Goal: Transaction & Acquisition: Book appointment/travel/reservation

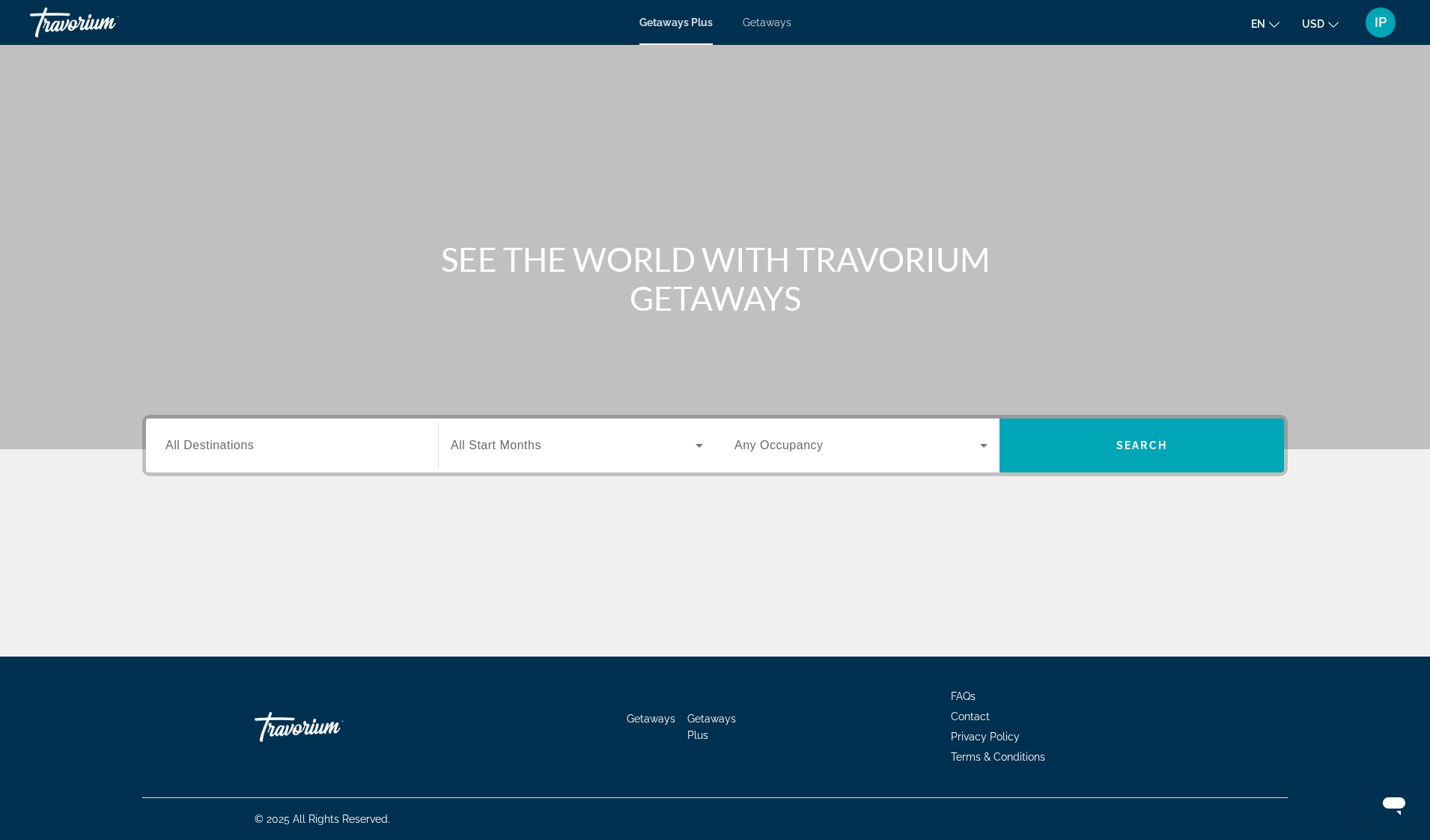
click at [205, 452] on span "All Destinations" at bounding box center [210, 445] width 88 height 13
click at [205, 452] on input "Destination All Destinations" at bounding box center [292, 446] width 253 height 18
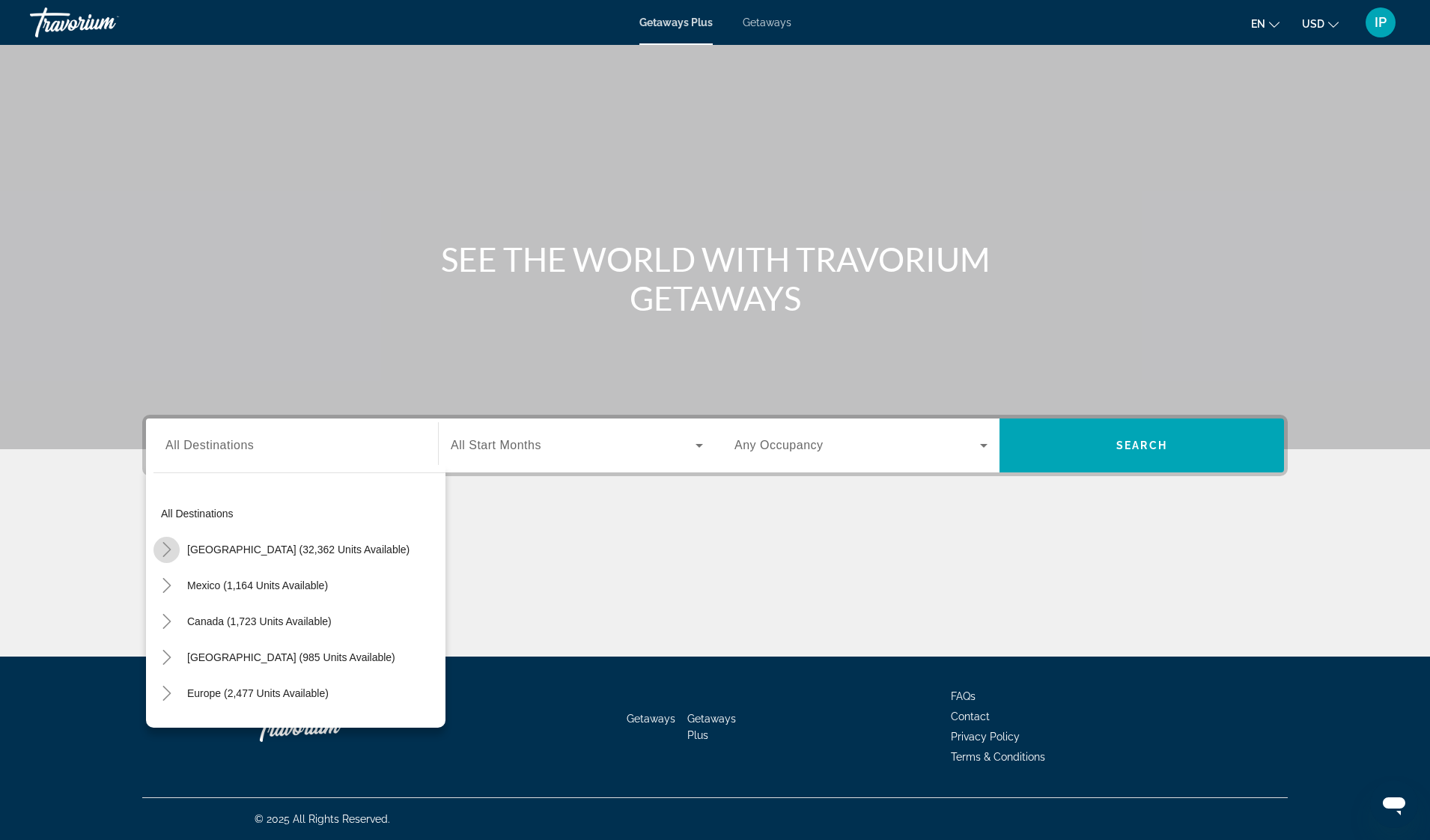
click at [165, 551] on icon "Toggle United States (32,362 units available)" at bounding box center [167, 549] width 15 height 15
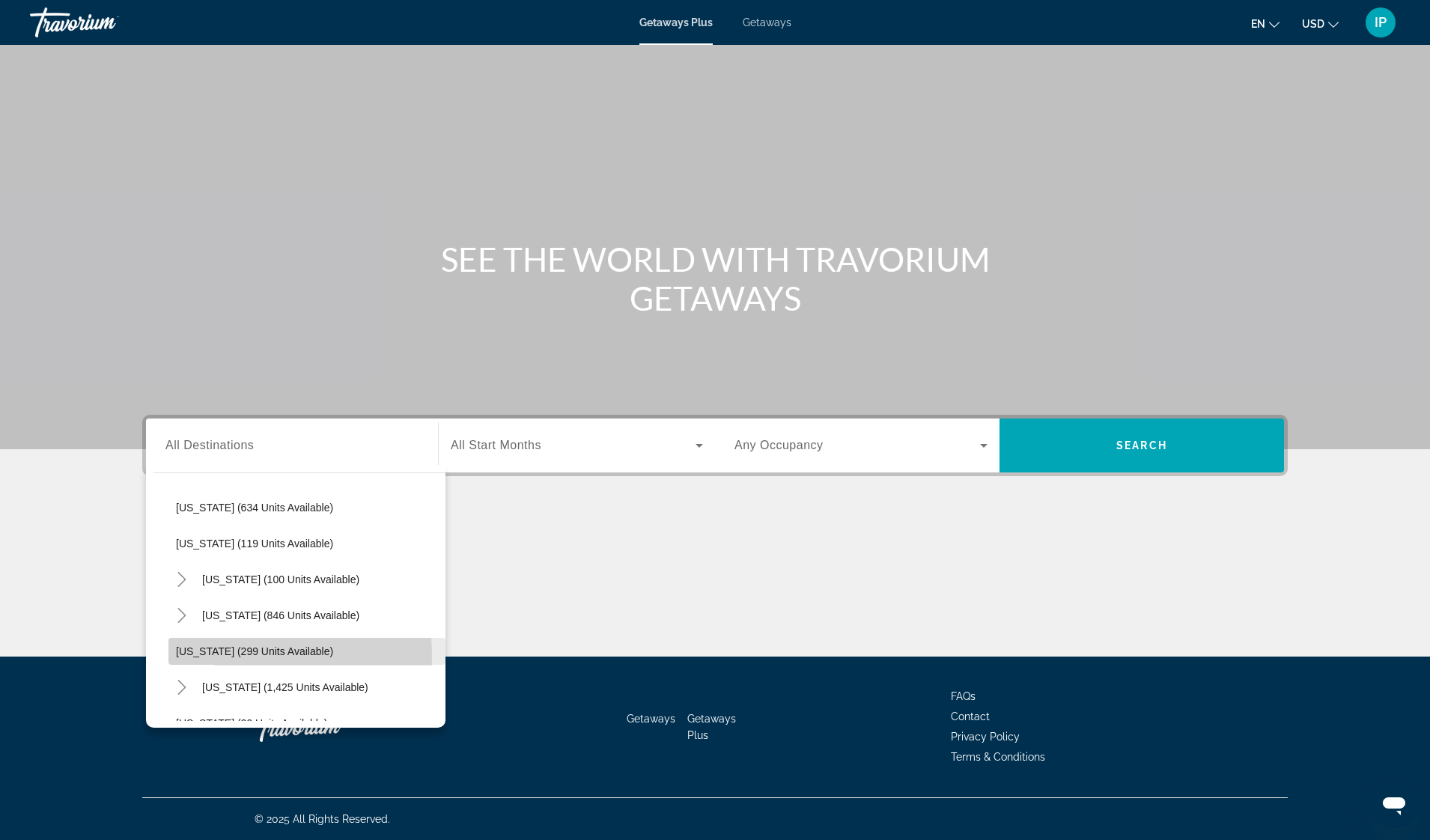
click at [228, 655] on span "[US_STATE] (299 units available)" at bounding box center [254, 651] width 157 height 12
type input "**********"
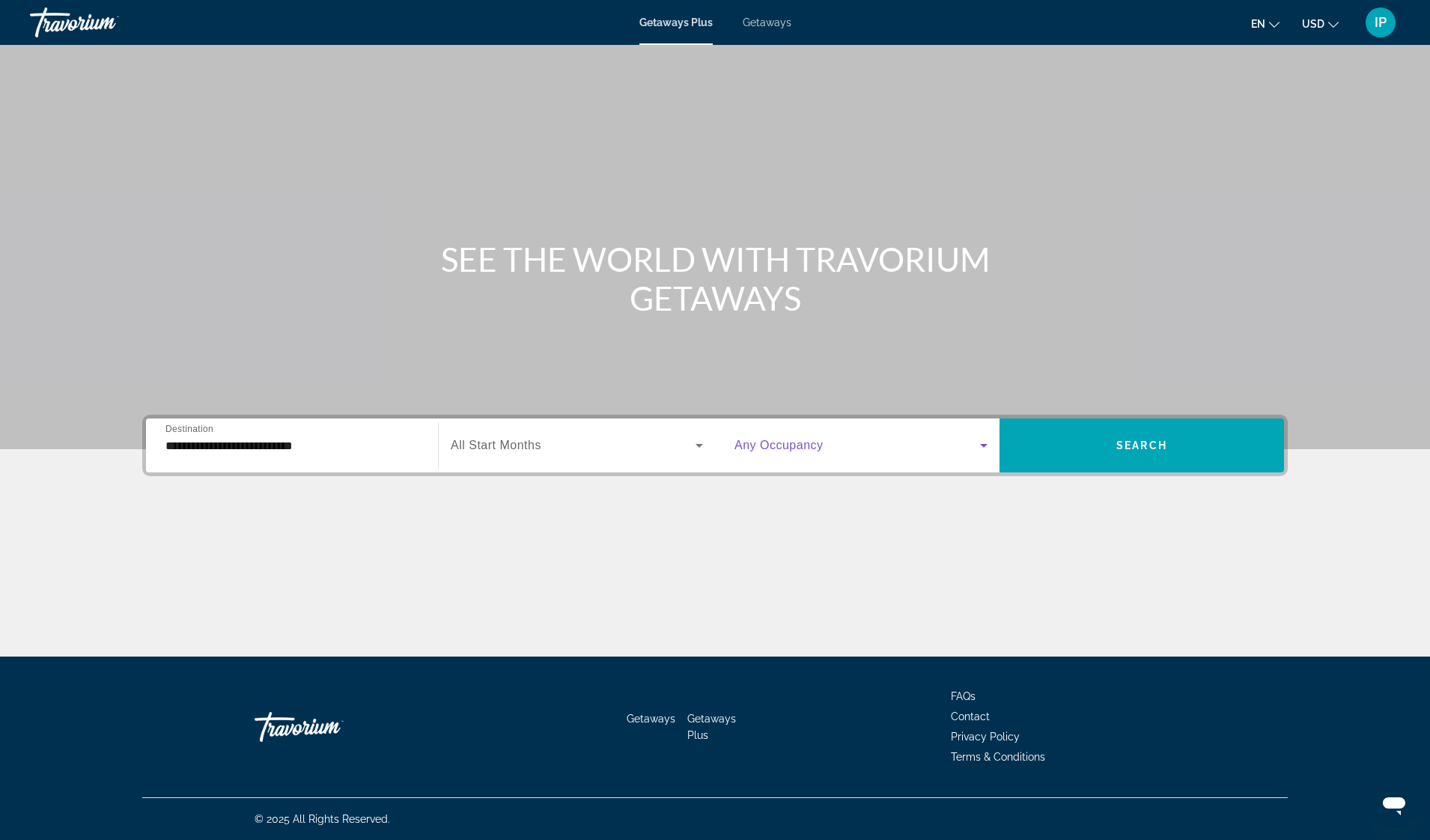
click at [981, 447] on icon "Search widget" at bounding box center [983, 445] width 18 height 18
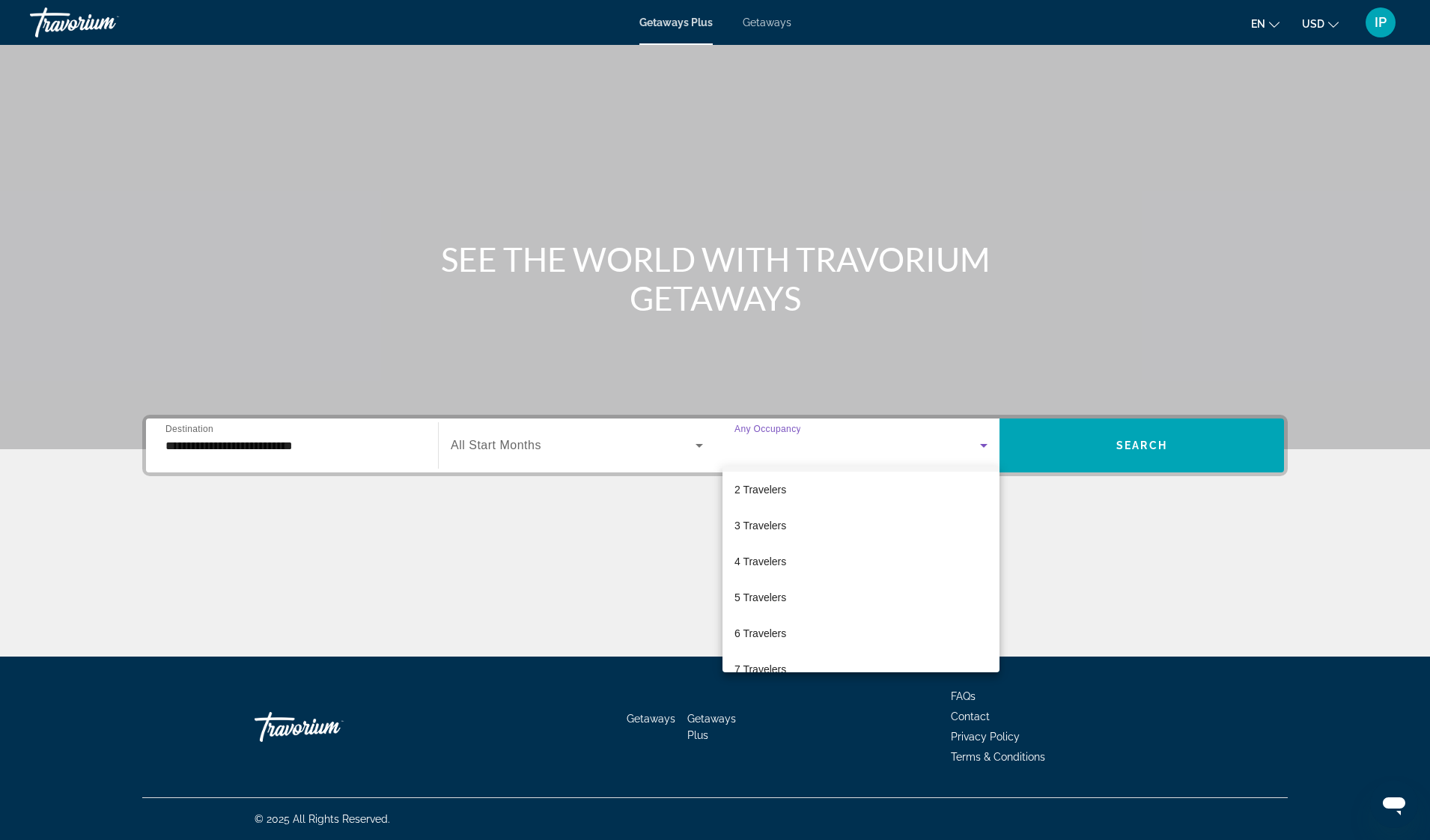
scroll to position [165, 0]
click at [848, 653] on mat-option "10 Travelers" at bounding box center [861, 649] width 277 height 36
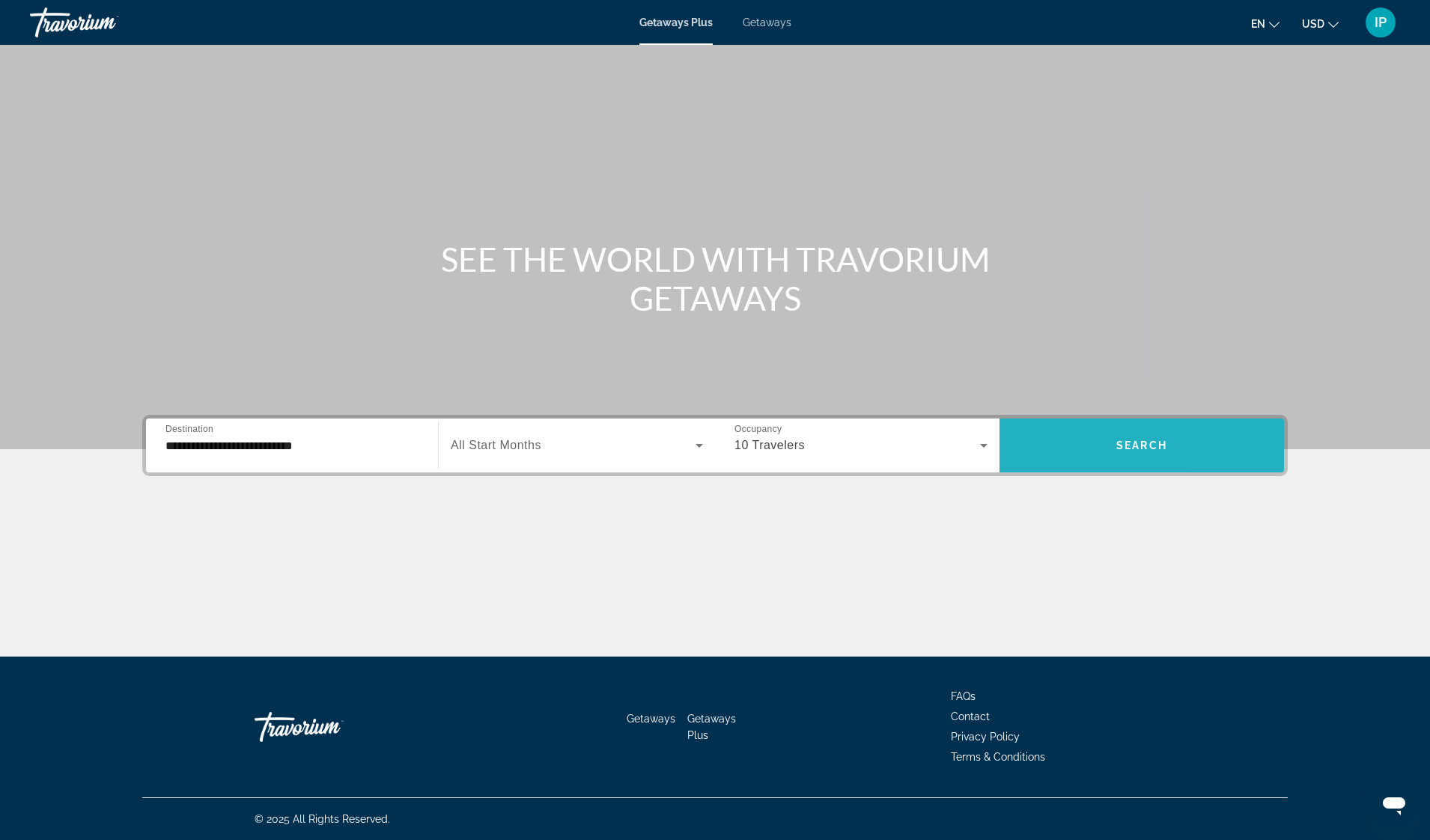
click at [1193, 445] on span "Search widget" at bounding box center [1141, 446] width 284 height 36
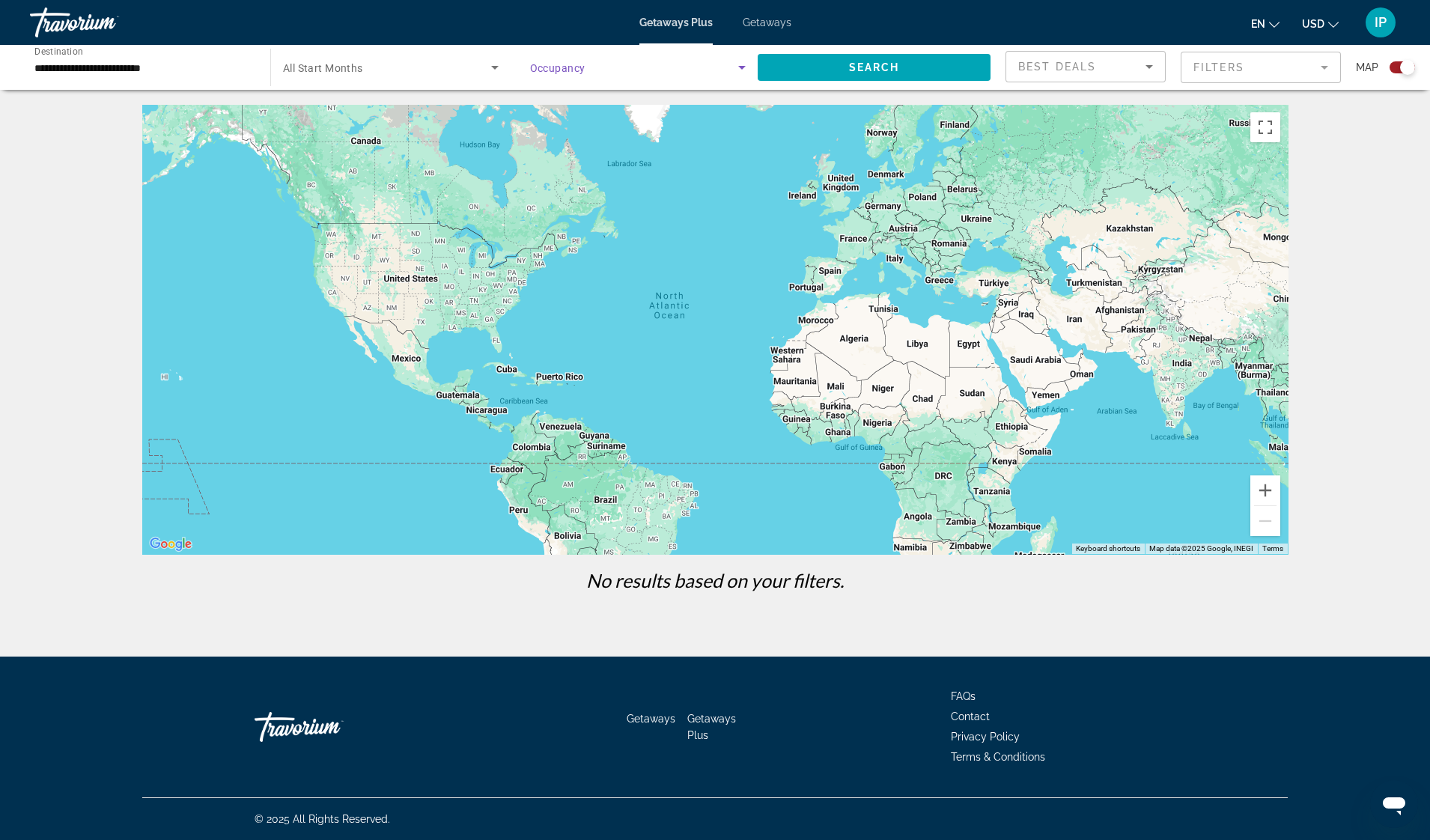
click at [745, 63] on icon "Search widget" at bounding box center [741, 67] width 18 height 18
click at [749, 68] on div at bounding box center [715, 420] width 1430 height 840
click at [742, 68] on icon "Search widget" at bounding box center [741, 68] width 8 height 3
click at [548, 116] on span "Any Occupancy" at bounding box center [566, 113] width 73 height 12
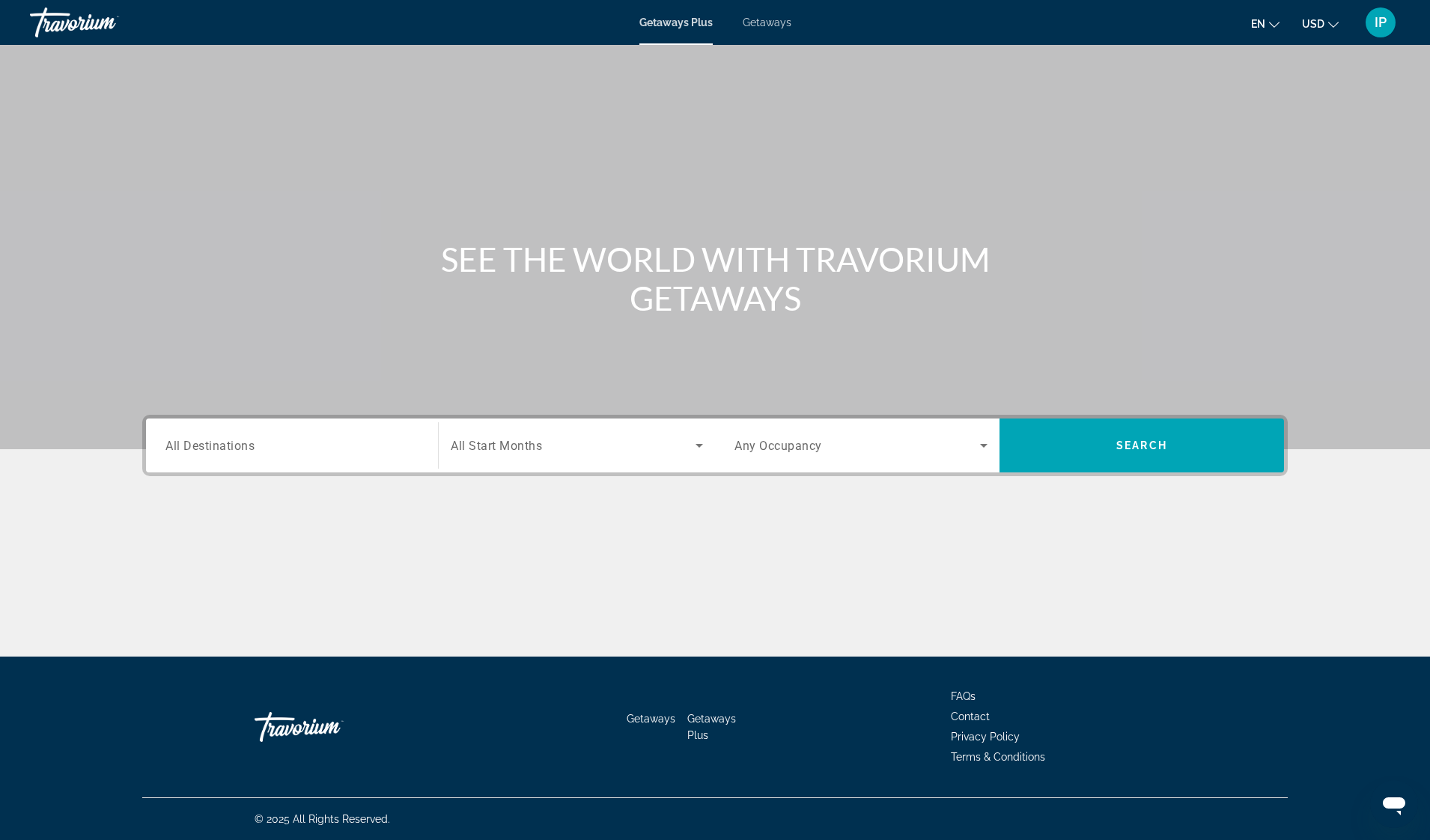
click at [186, 451] on span "All Destinations" at bounding box center [210, 445] width 89 height 15
click at [186, 451] on input "Destination All Destinations" at bounding box center [292, 446] width 253 height 18
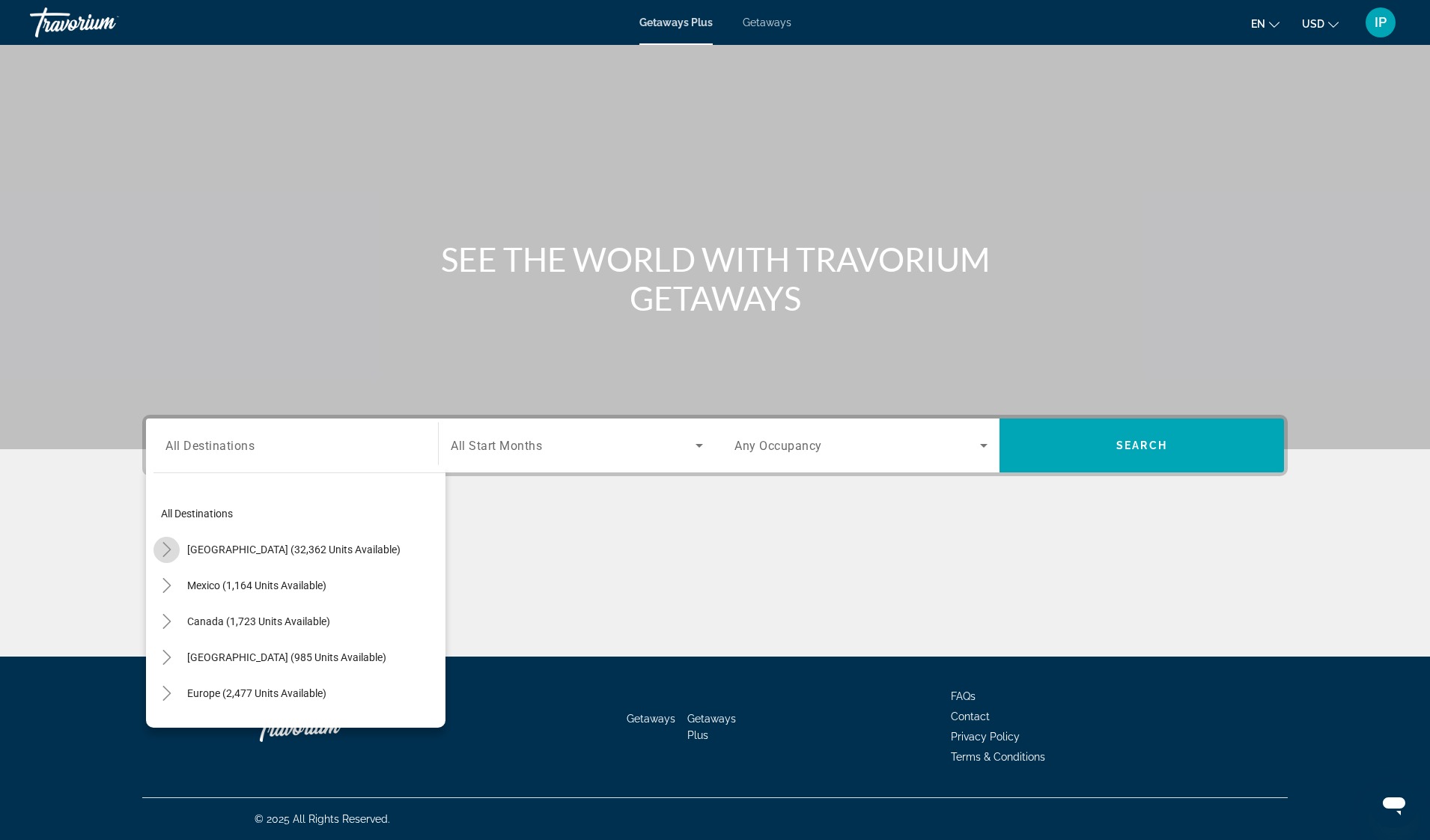
click at [169, 551] on icon "Toggle United States (32,362 units available)" at bounding box center [167, 549] width 15 height 15
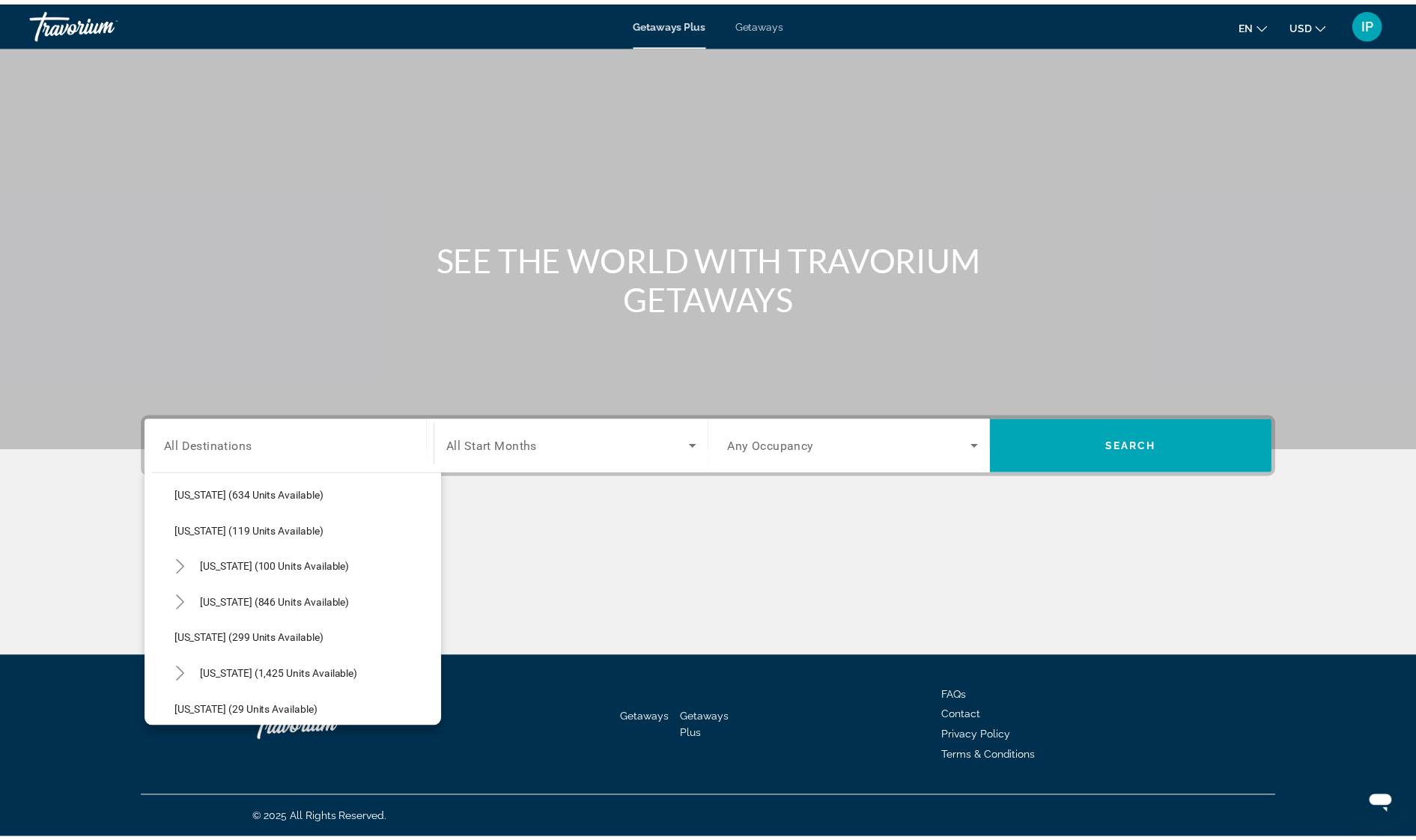
scroll to position [929, 0]
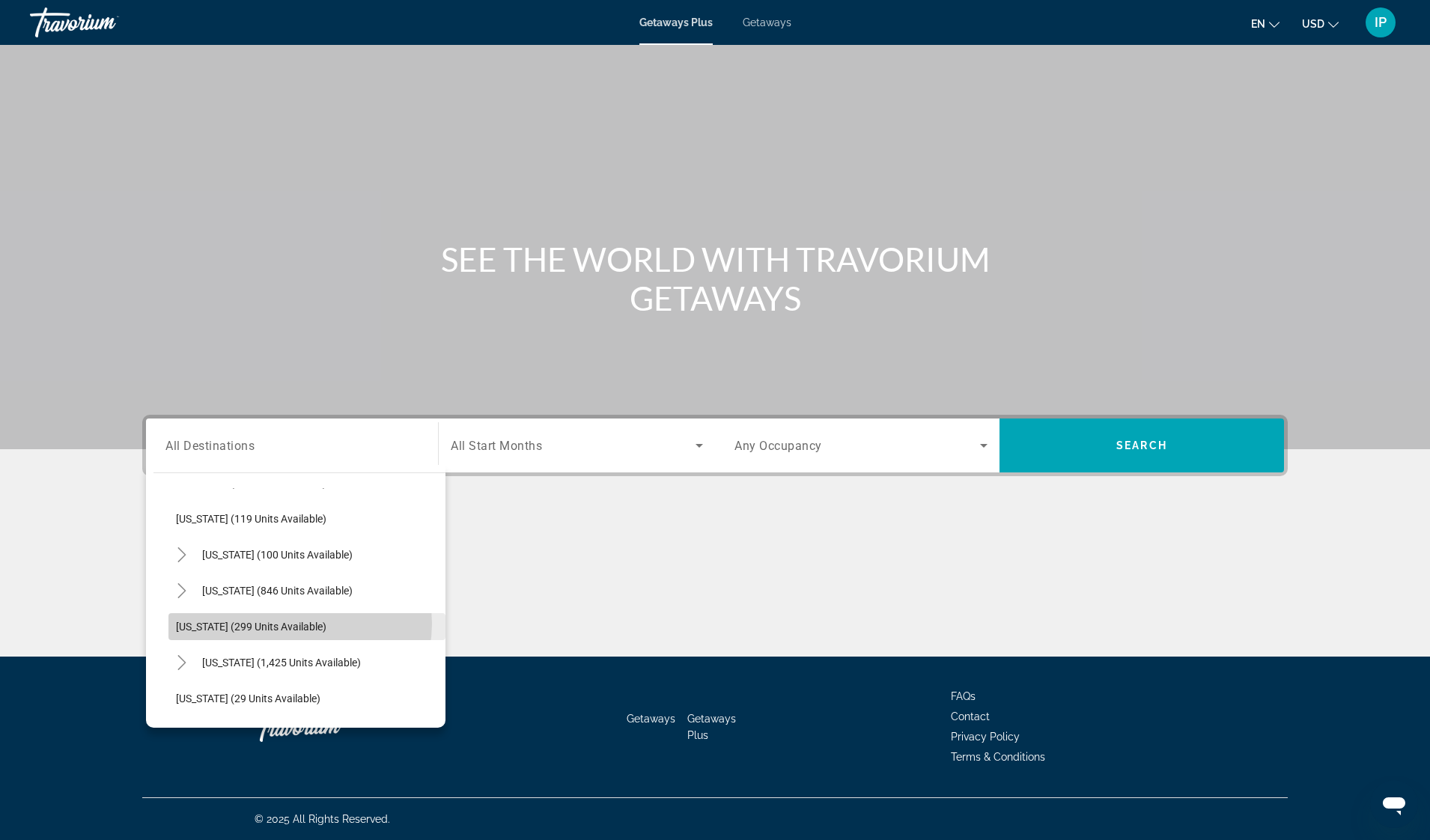
click at [300, 623] on span "[US_STATE] (299 units available)" at bounding box center [251, 626] width 150 height 12
type input "**********"
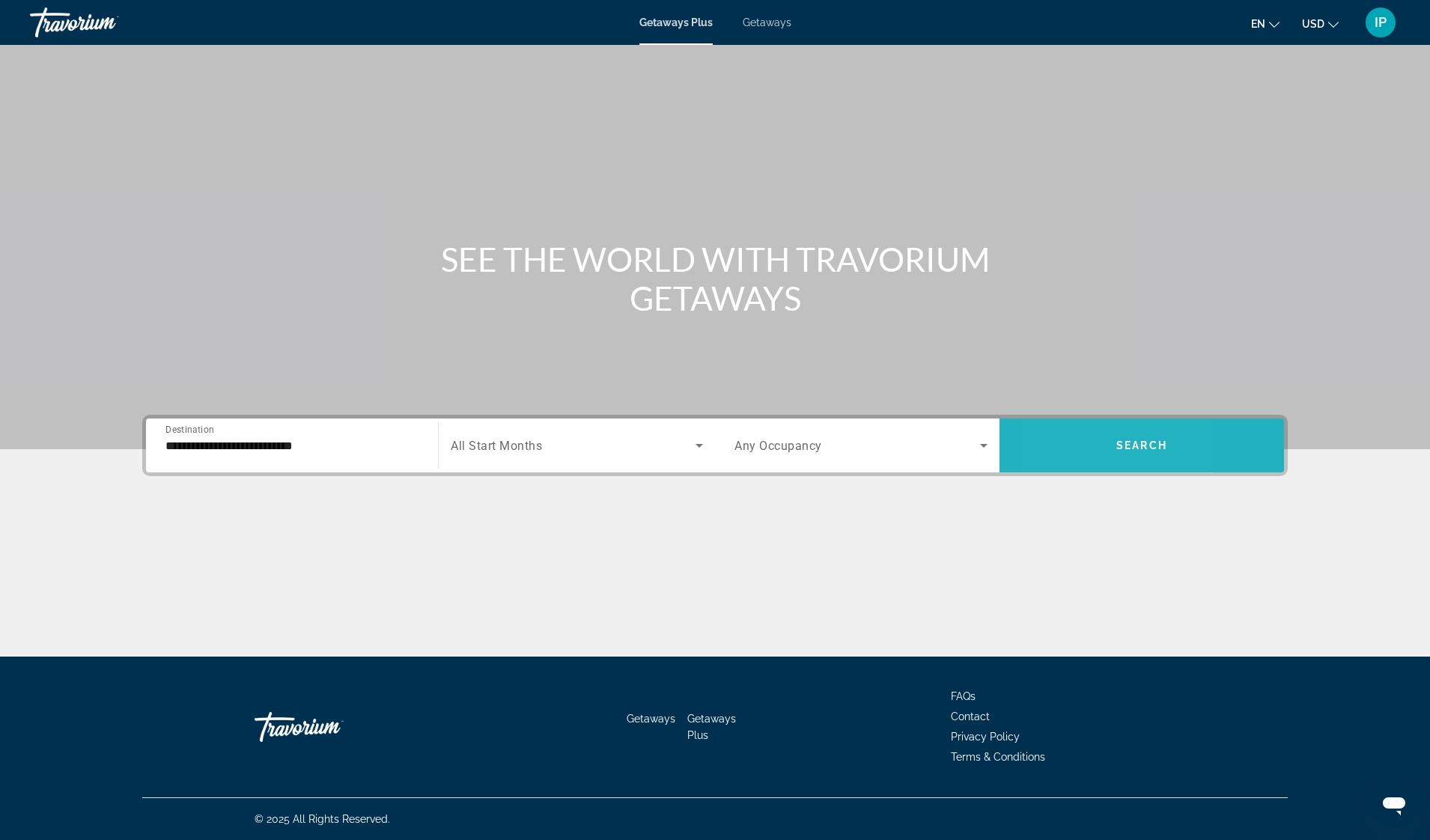
click at [1058, 451] on span "Search widget" at bounding box center [1141, 446] width 284 height 36
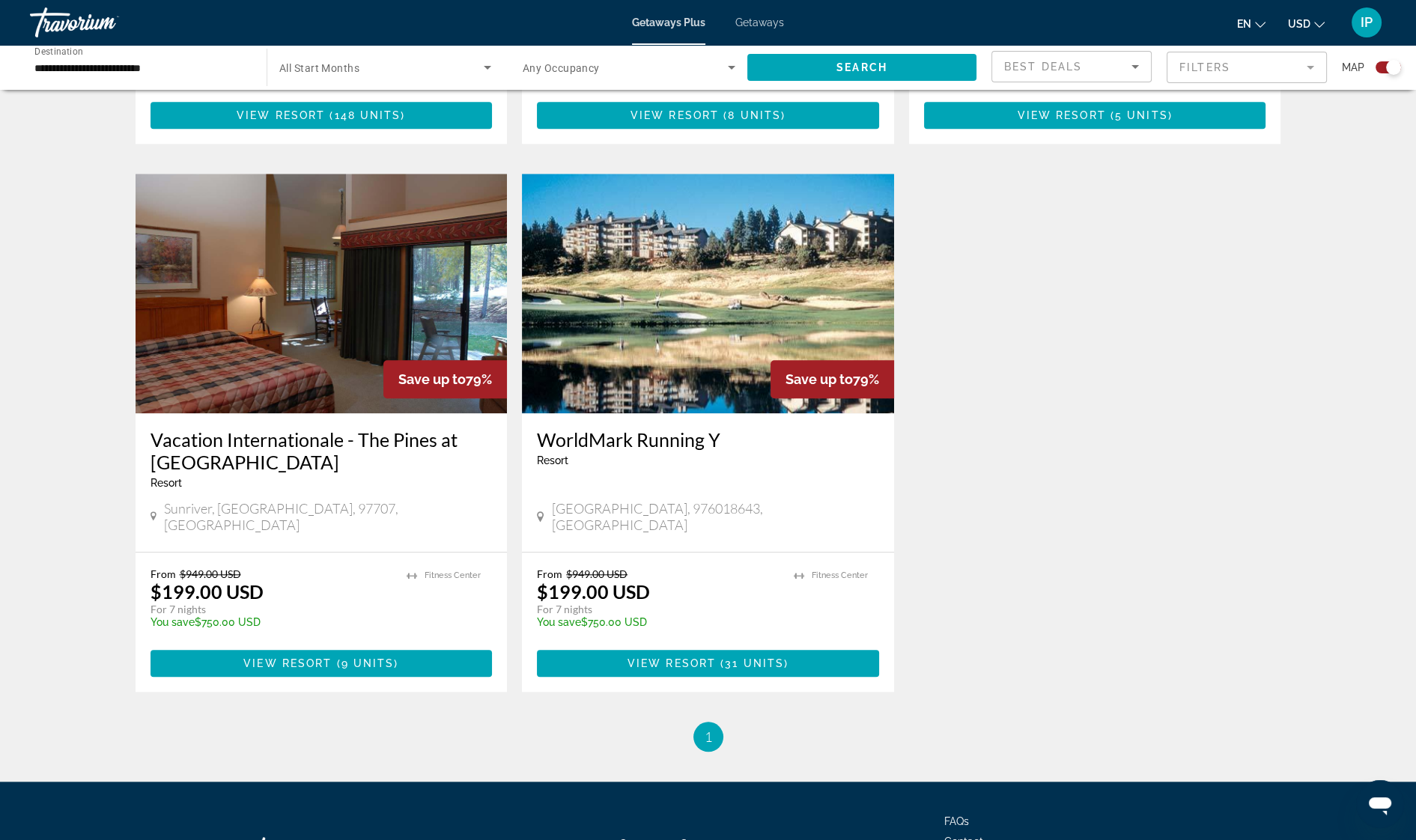
scroll to position [2090, 0]
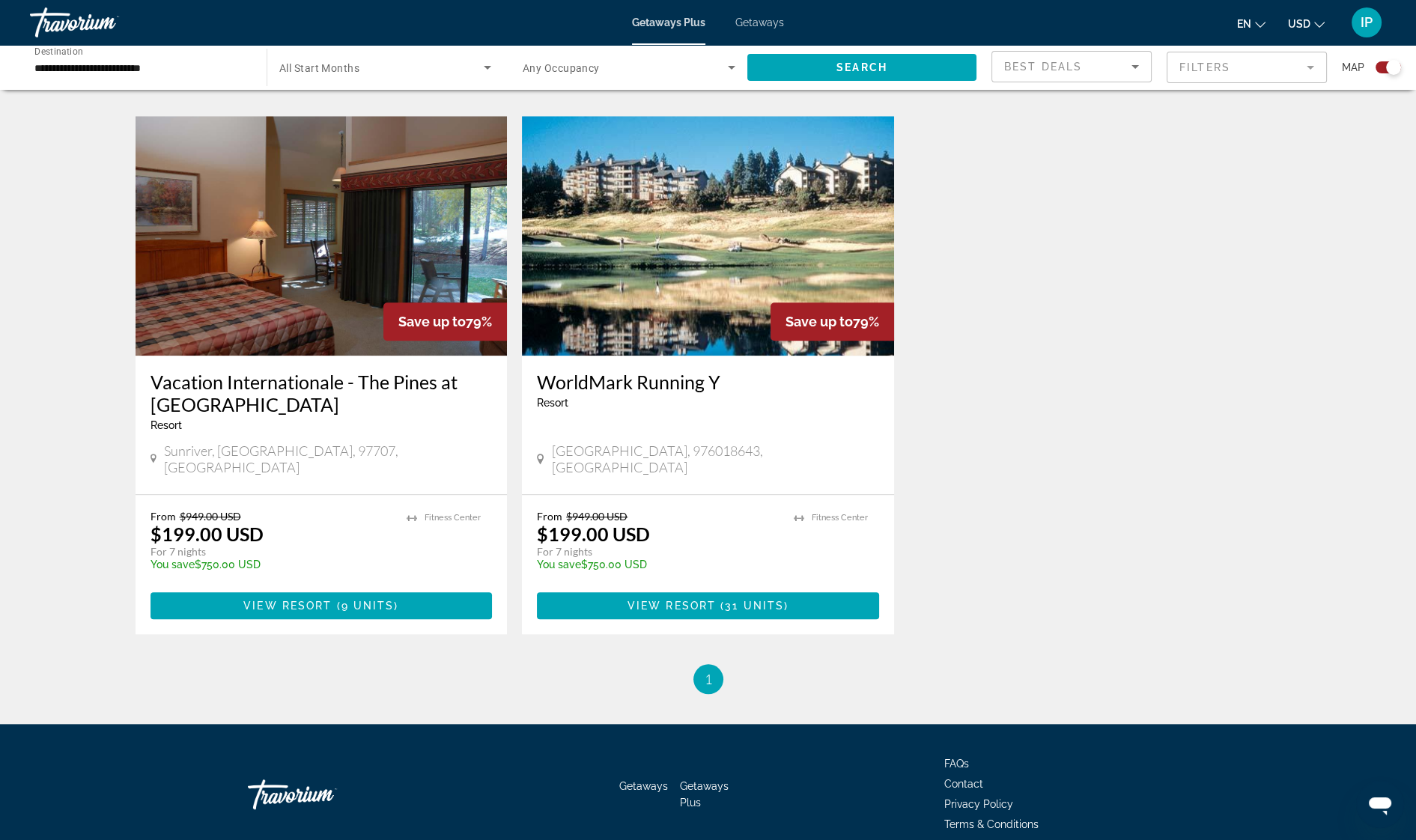
click at [749, 27] on span "Getaways" at bounding box center [760, 22] width 49 height 12
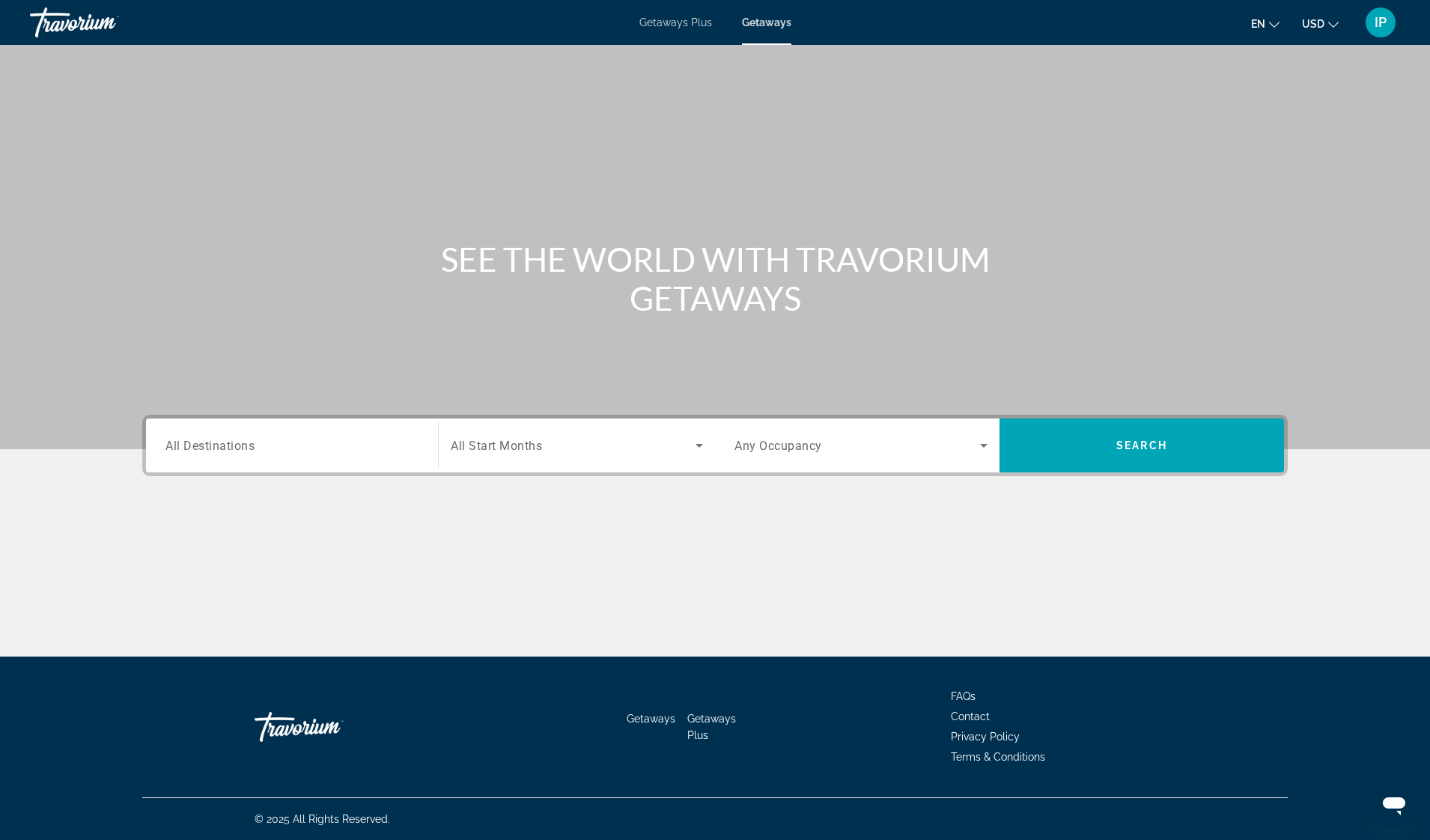
click at [204, 452] on span "All Destinations" at bounding box center [210, 445] width 89 height 15
click at [204, 452] on input "Destination All Destinations" at bounding box center [292, 446] width 253 height 18
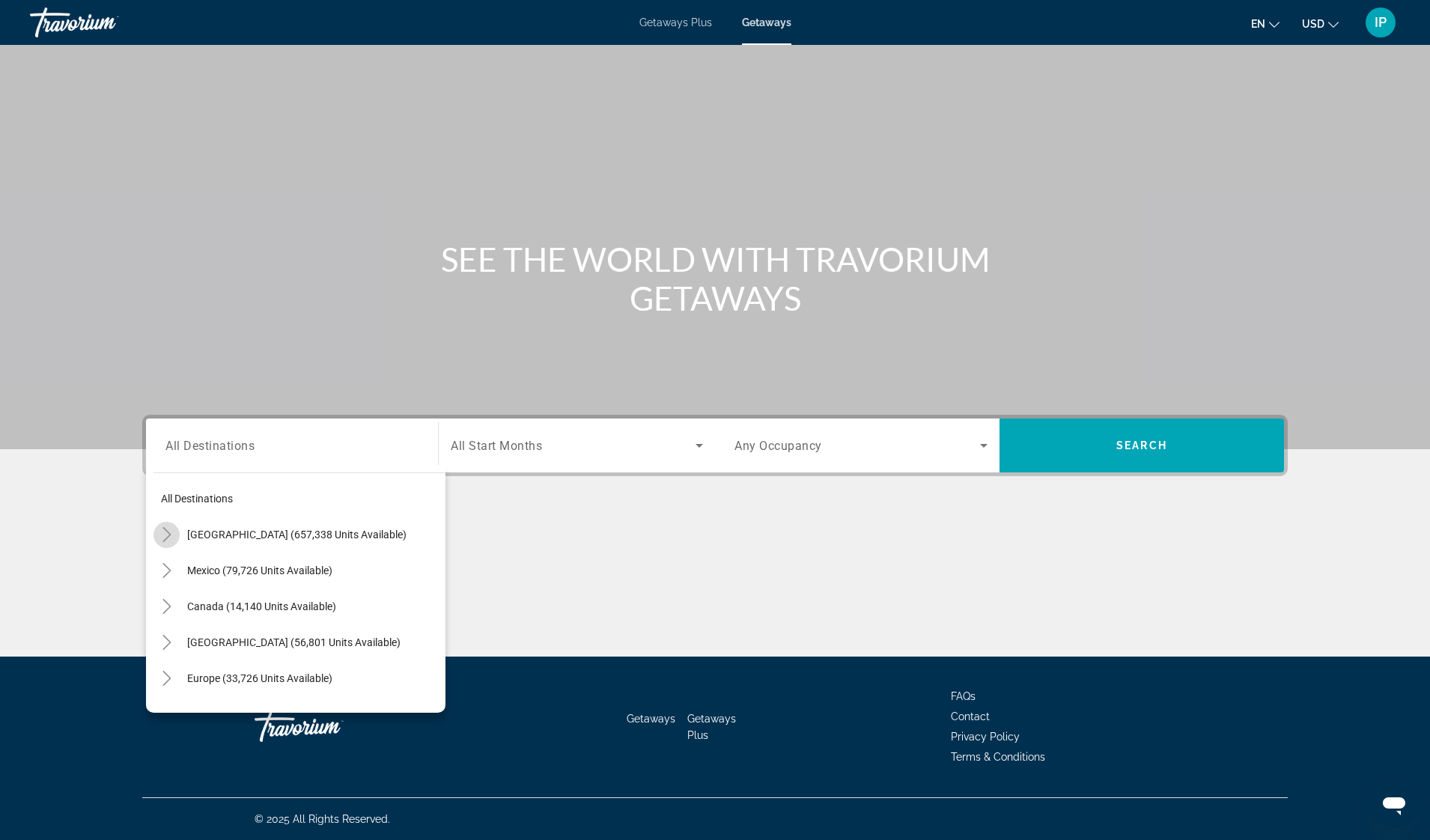
click at [167, 539] on icon "Toggle United States (657,338 units available)" at bounding box center [167, 534] width 15 height 15
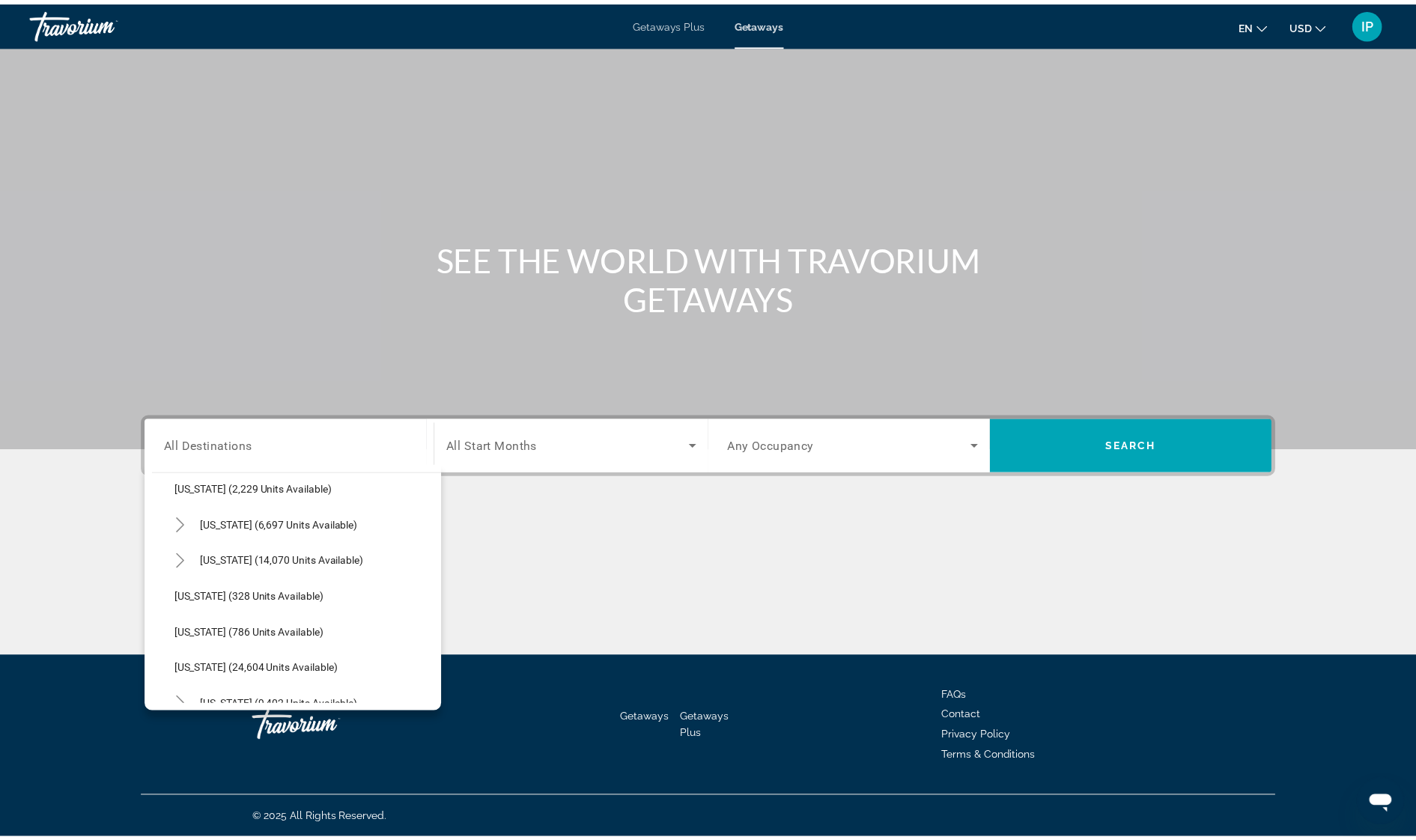
scroll to position [1051, 0]
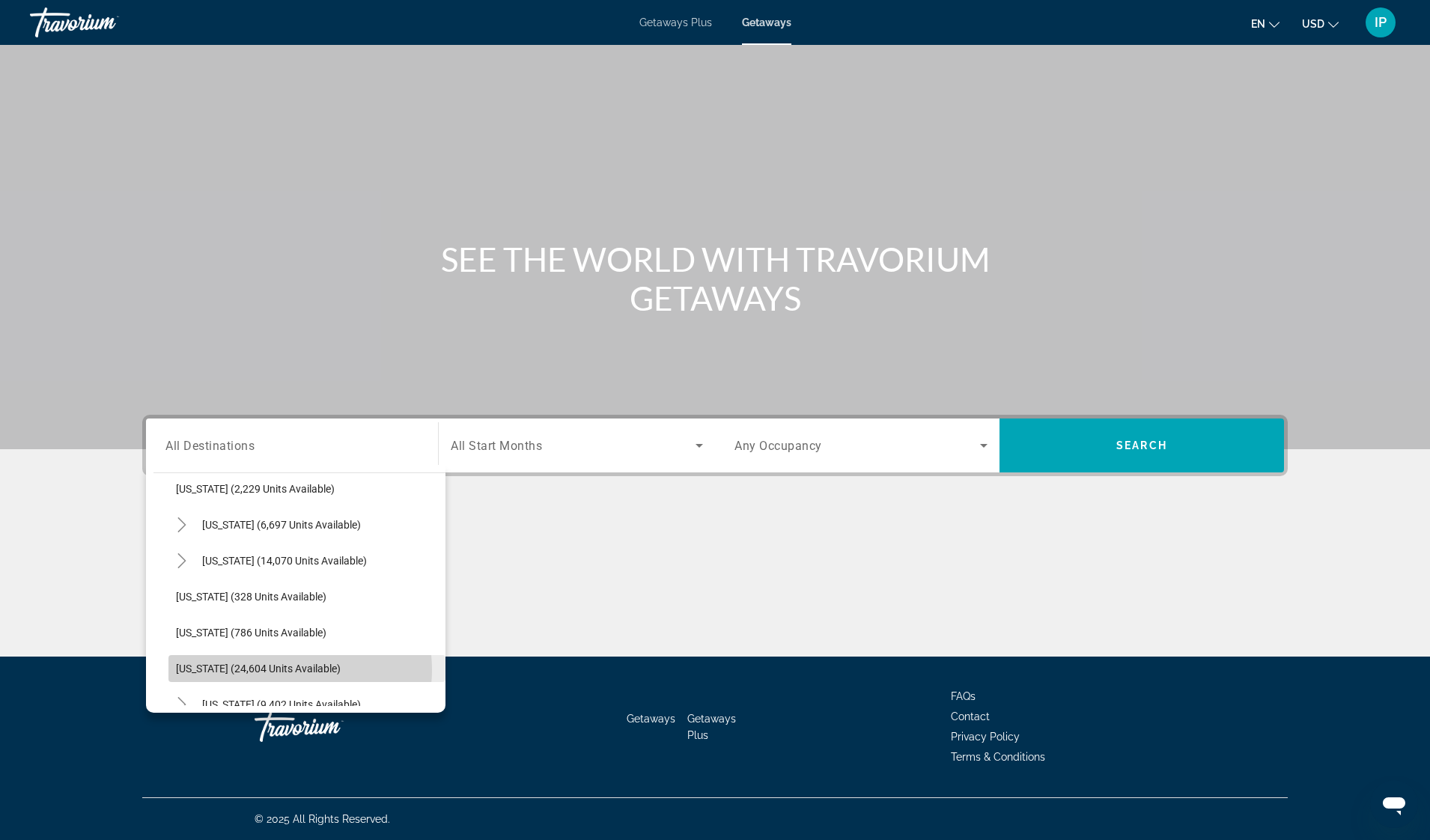
click at [290, 669] on span "[US_STATE] (24,604 units available)" at bounding box center [259, 668] width 165 height 12
type input "**********"
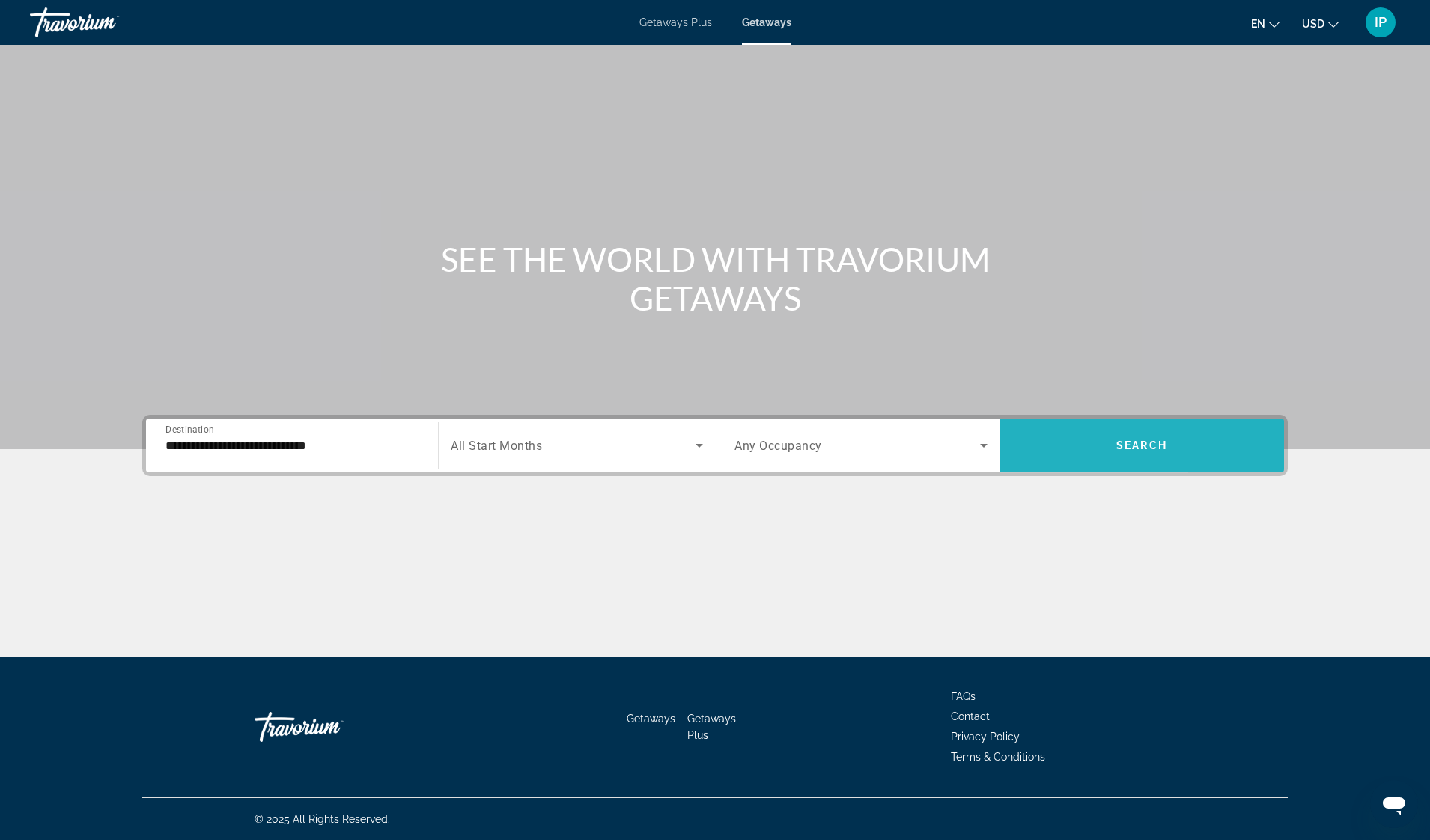
click at [1191, 441] on span "Search widget" at bounding box center [1141, 446] width 284 height 36
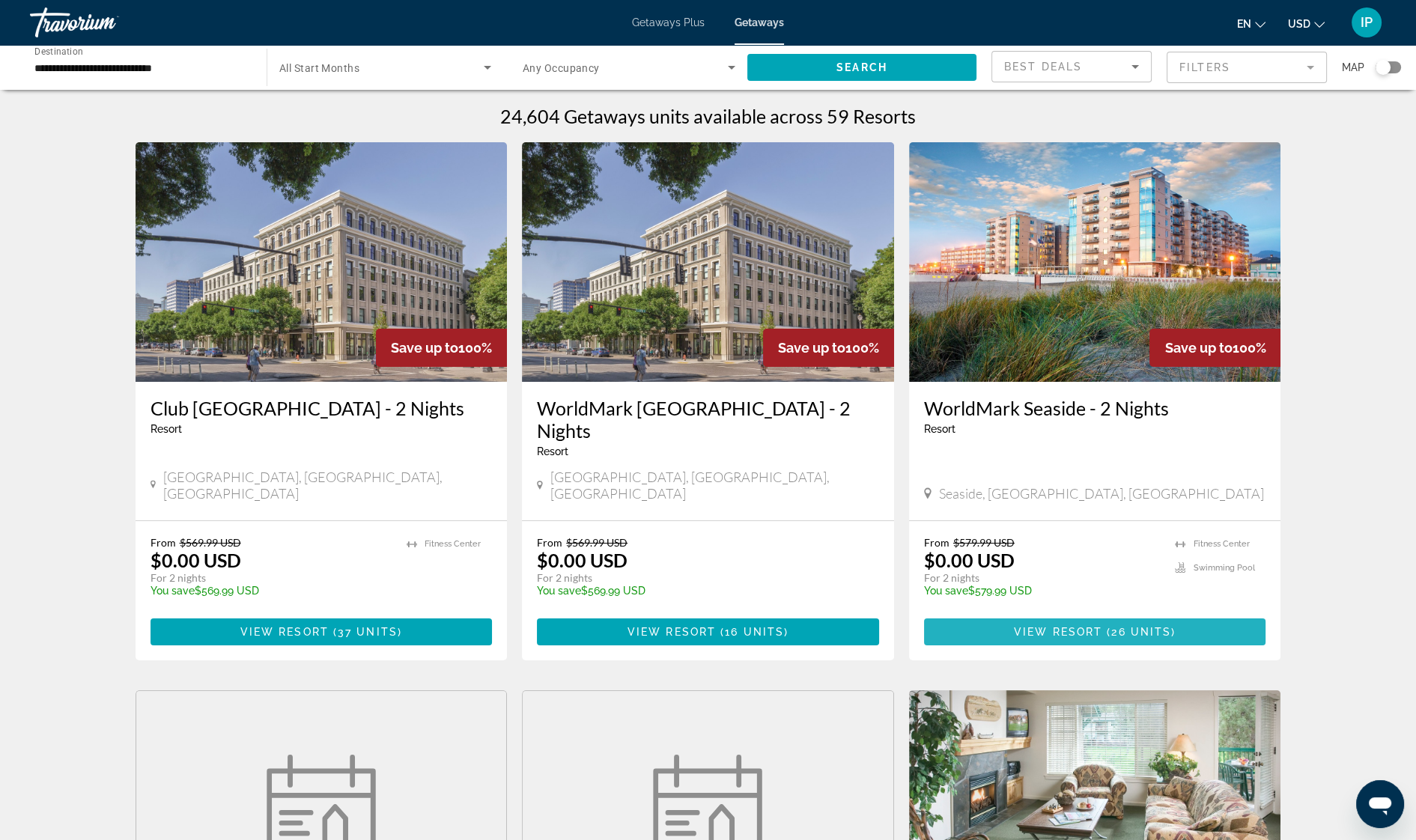
click at [1210, 614] on span "Main content" at bounding box center [1095, 632] width 342 height 36
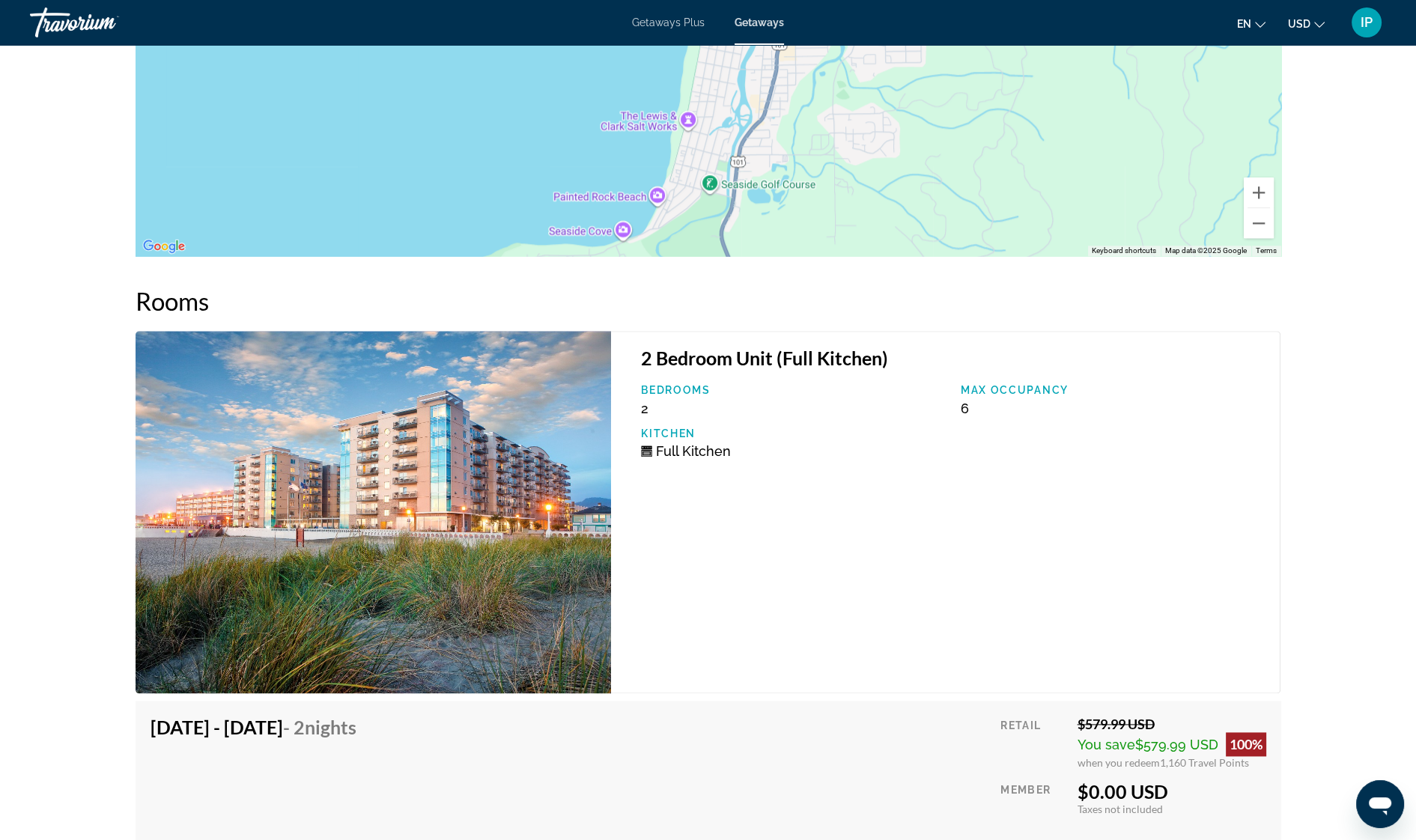
scroll to position [2584, 0]
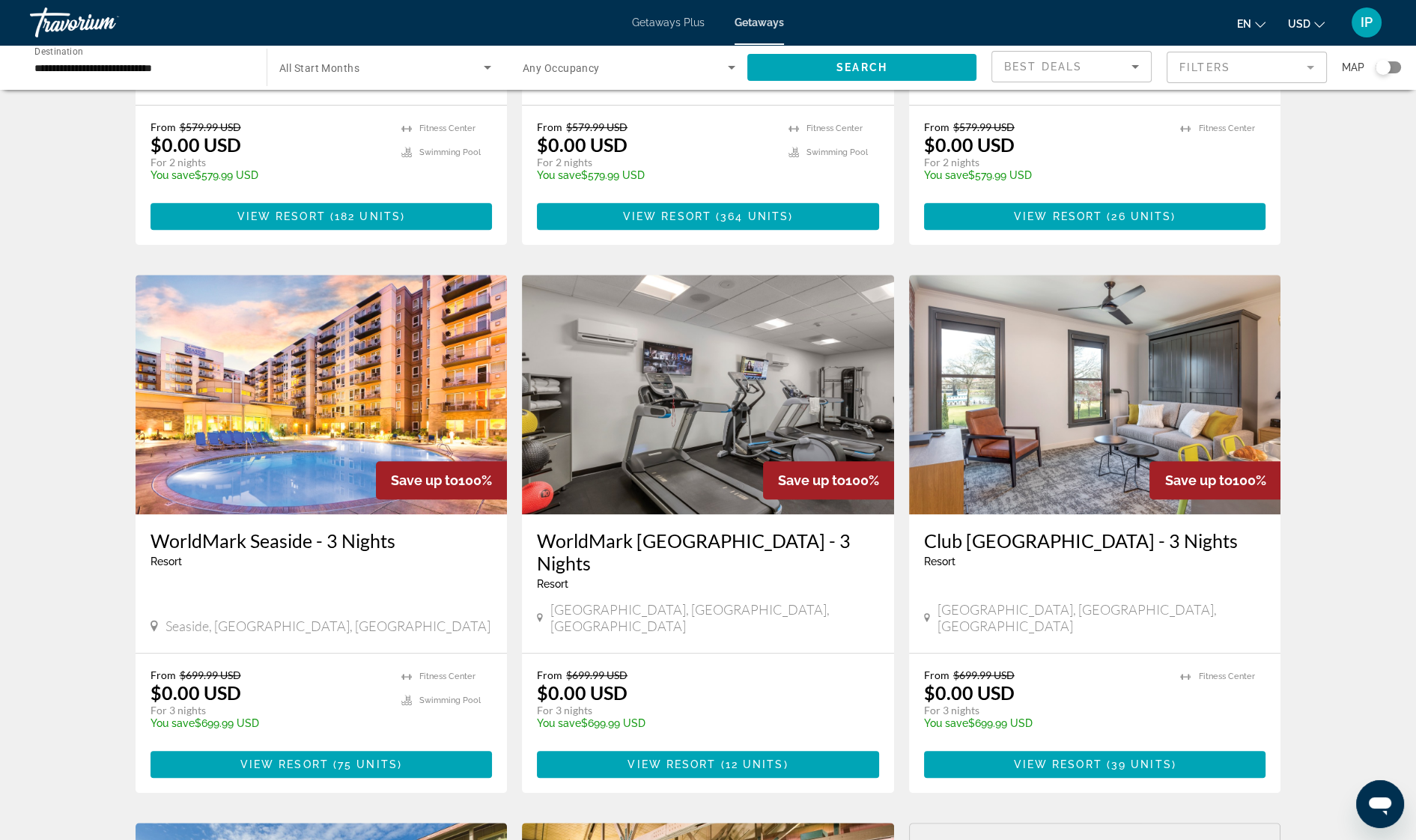
scroll to position [1004, 0]
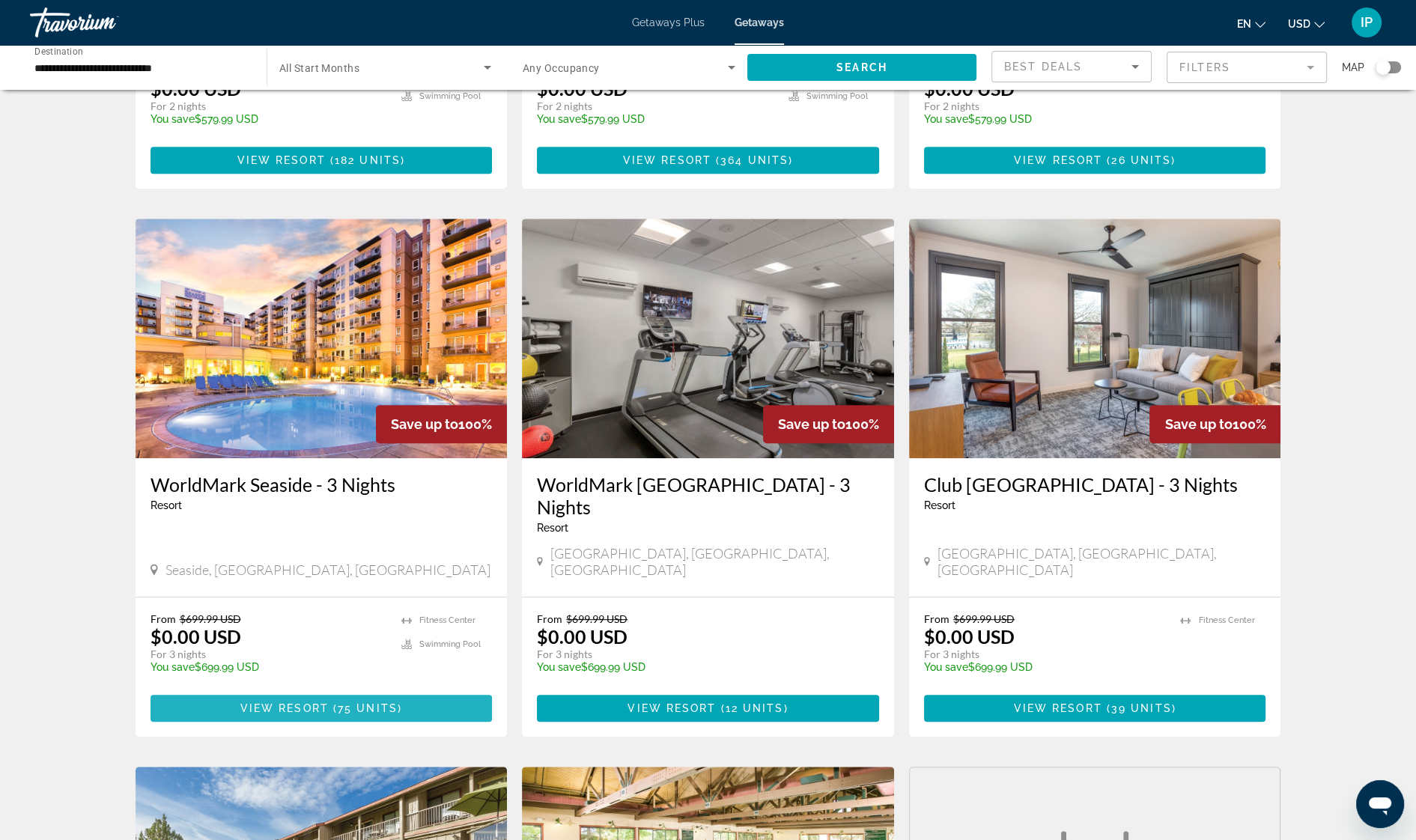
click at [378, 702] on span "75 units" at bounding box center [368, 708] width 60 height 12
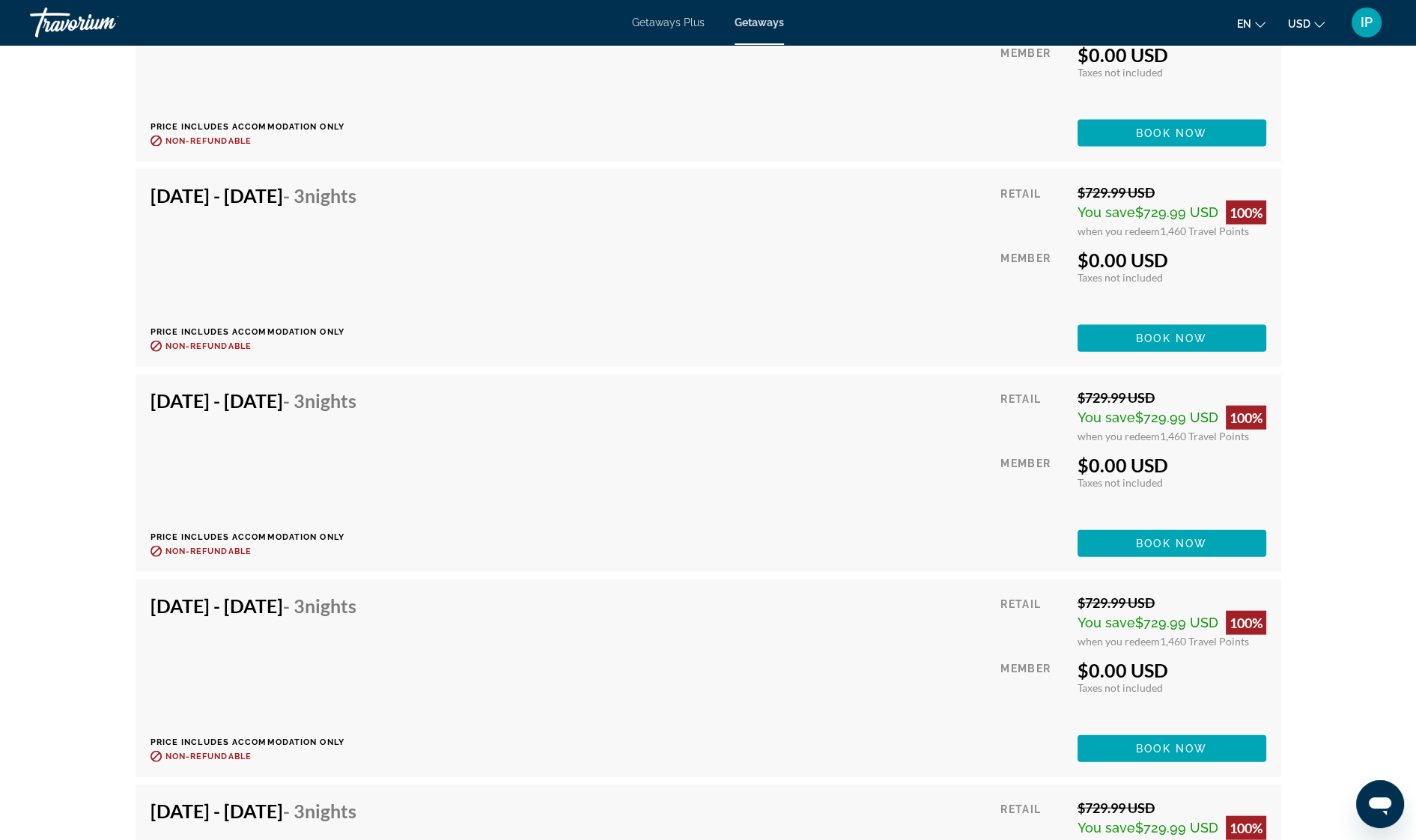
scroll to position [4982, 0]
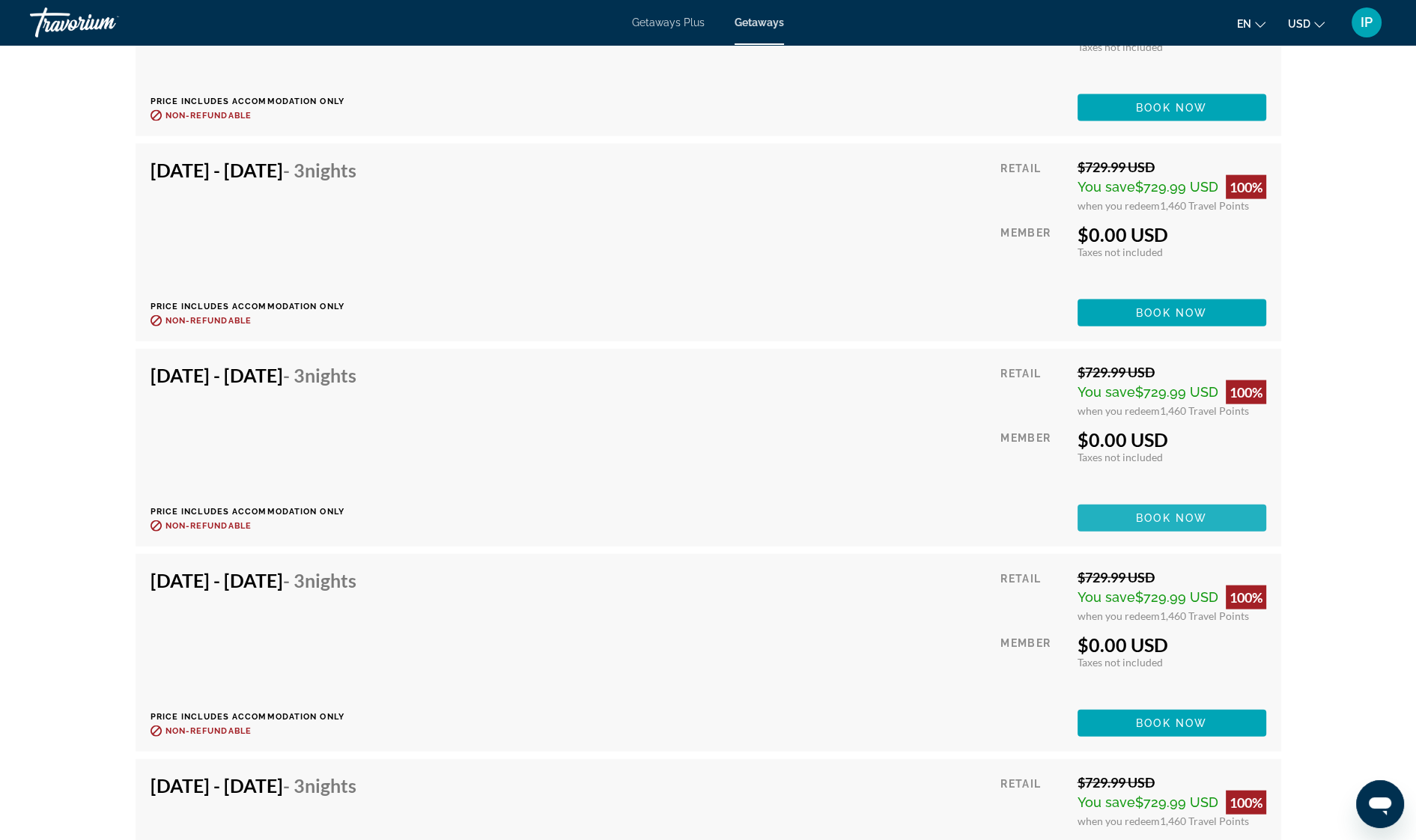
click at [1183, 512] on span "Book now" at bounding box center [1171, 518] width 71 height 12
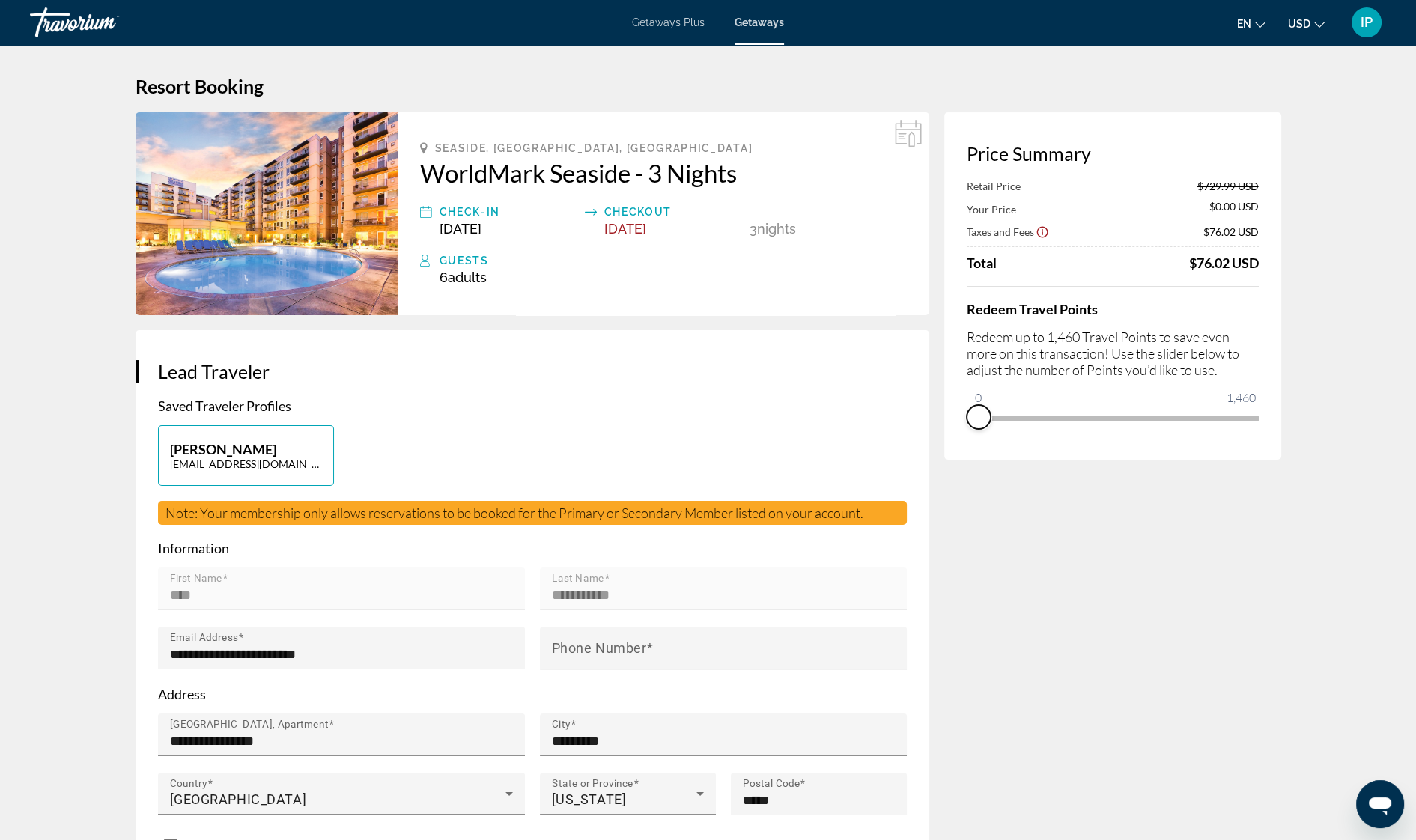
drag, startPoint x: 1250, startPoint y: 435, endPoint x: 959, endPoint y: 423, distance: 291.2
click at [959, 423] on div "Price Summary Retail Price $729.99 USD Your Price $0.00 USD Taxes and Fees $76.…" at bounding box center [1113, 286] width 337 height 347
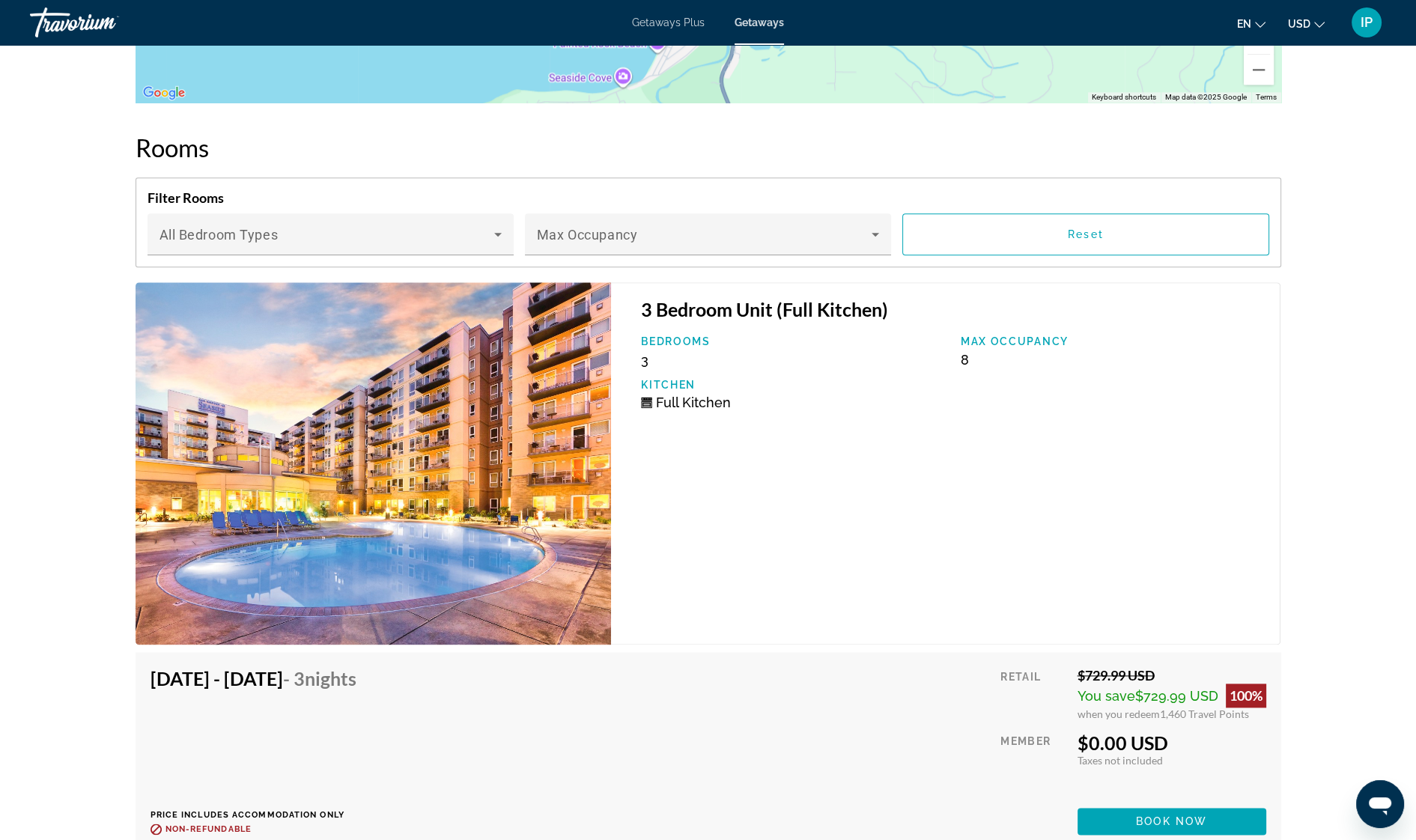
scroll to position [2905, 0]
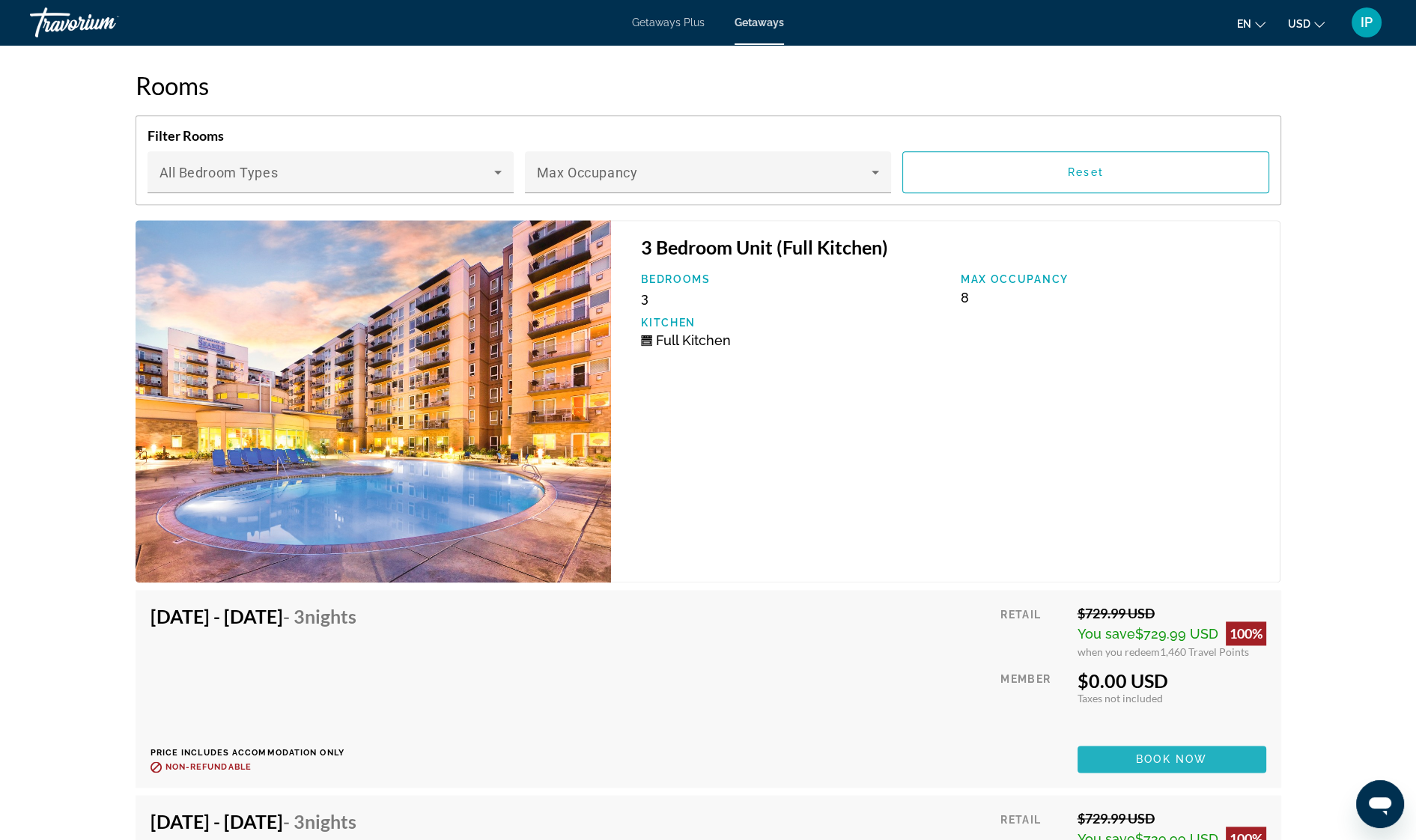
click at [1215, 741] on span "Main content" at bounding box center [1172, 759] width 189 height 36
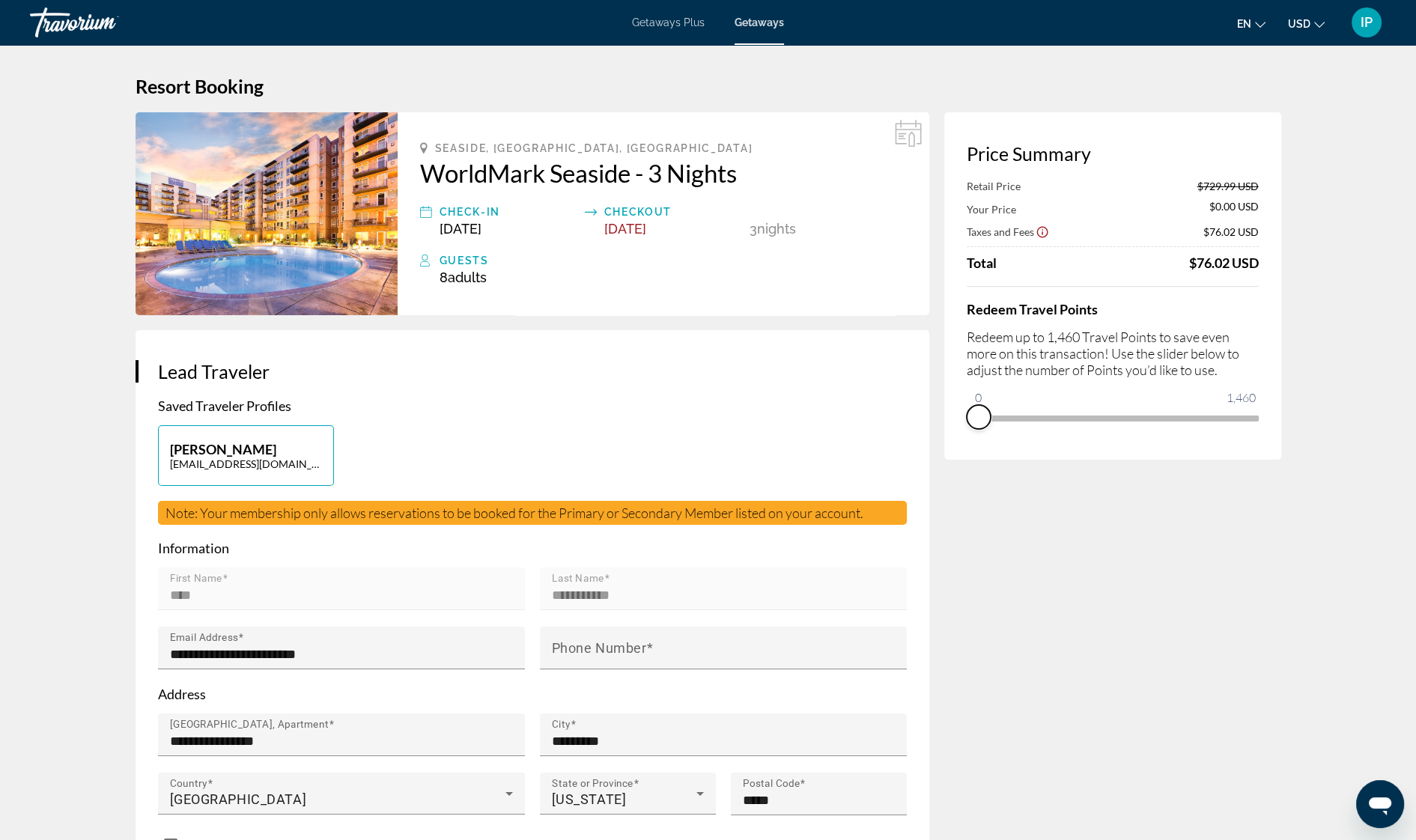
drag, startPoint x: 1243, startPoint y: 438, endPoint x: 962, endPoint y: 405, distance: 282.9
click at [962, 405] on div "Price Summary Retail Price $729.99 USD Your Price $0.00 USD Taxes and Fees $76.…" at bounding box center [1113, 286] width 337 height 347
drag, startPoint x: 974, startPoint y: 398, endPoint x: 815, endPoint y: 386, distance: 159.5
drag, startPoint x: 974, startPoint y: 404, endPoint x: 1341, endPoint y: 411, distance: 367.1
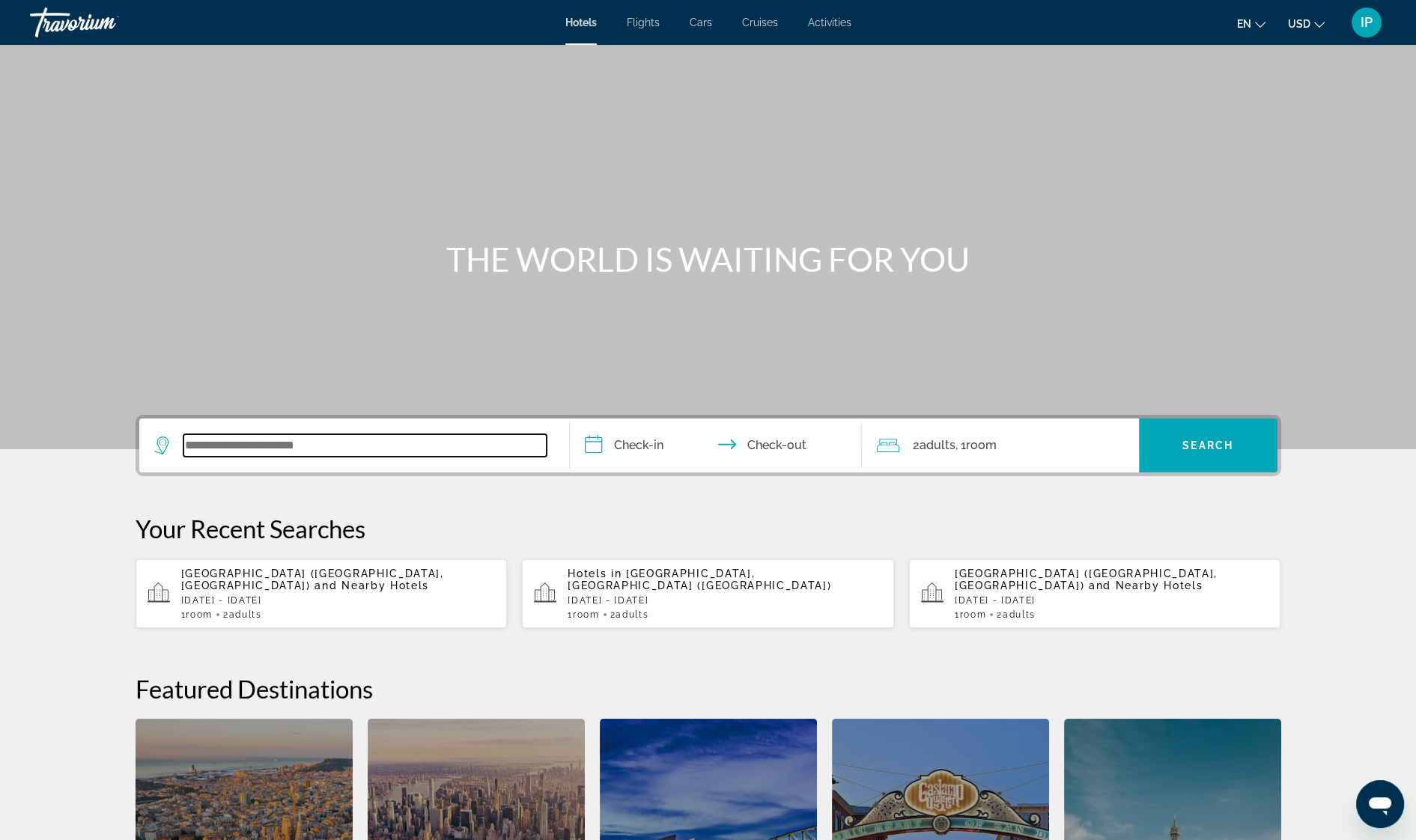
click at [223, 447] on input "Search widget" at bounding box center [365, 445] width 363 height 22
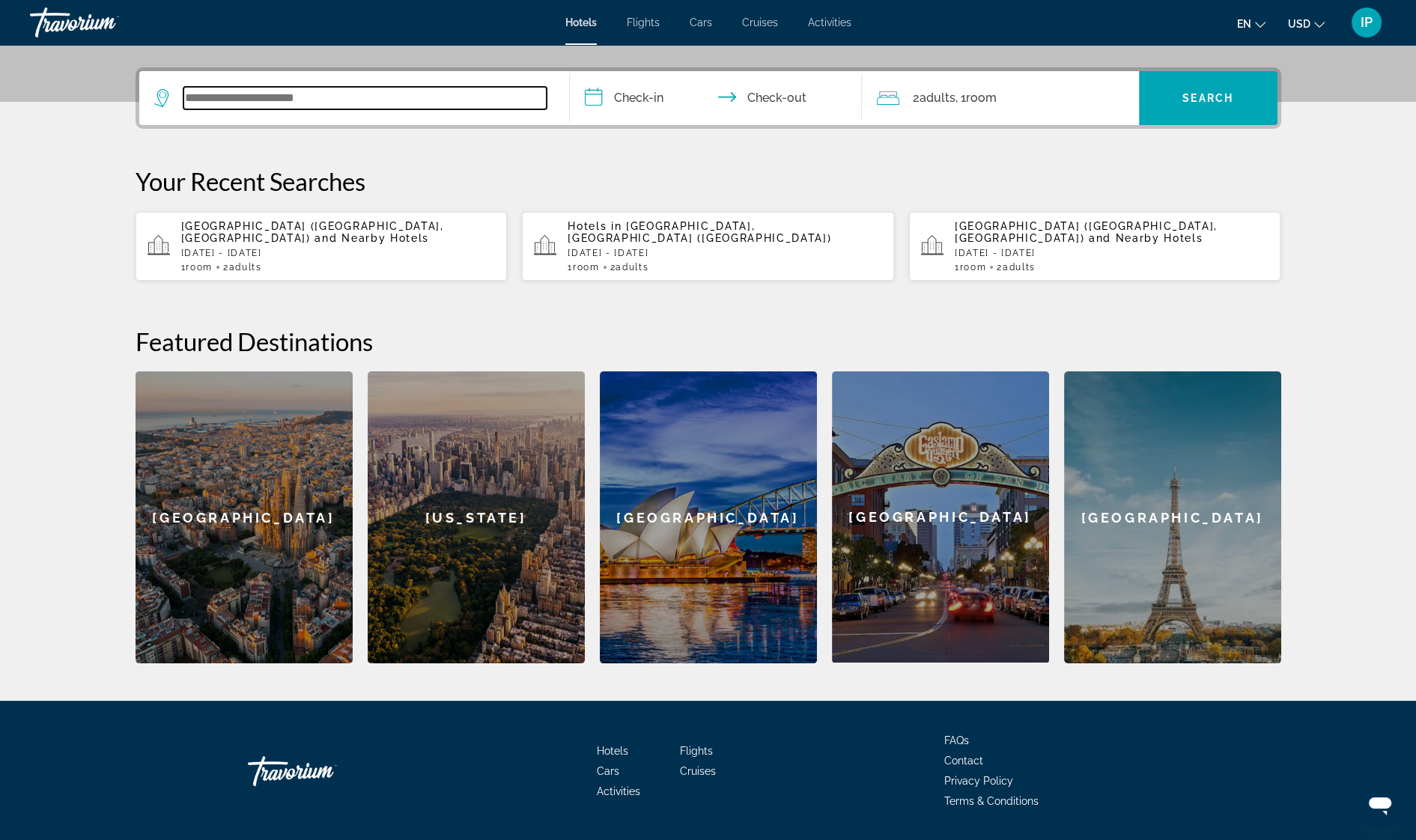
scroll to position [366, 0]
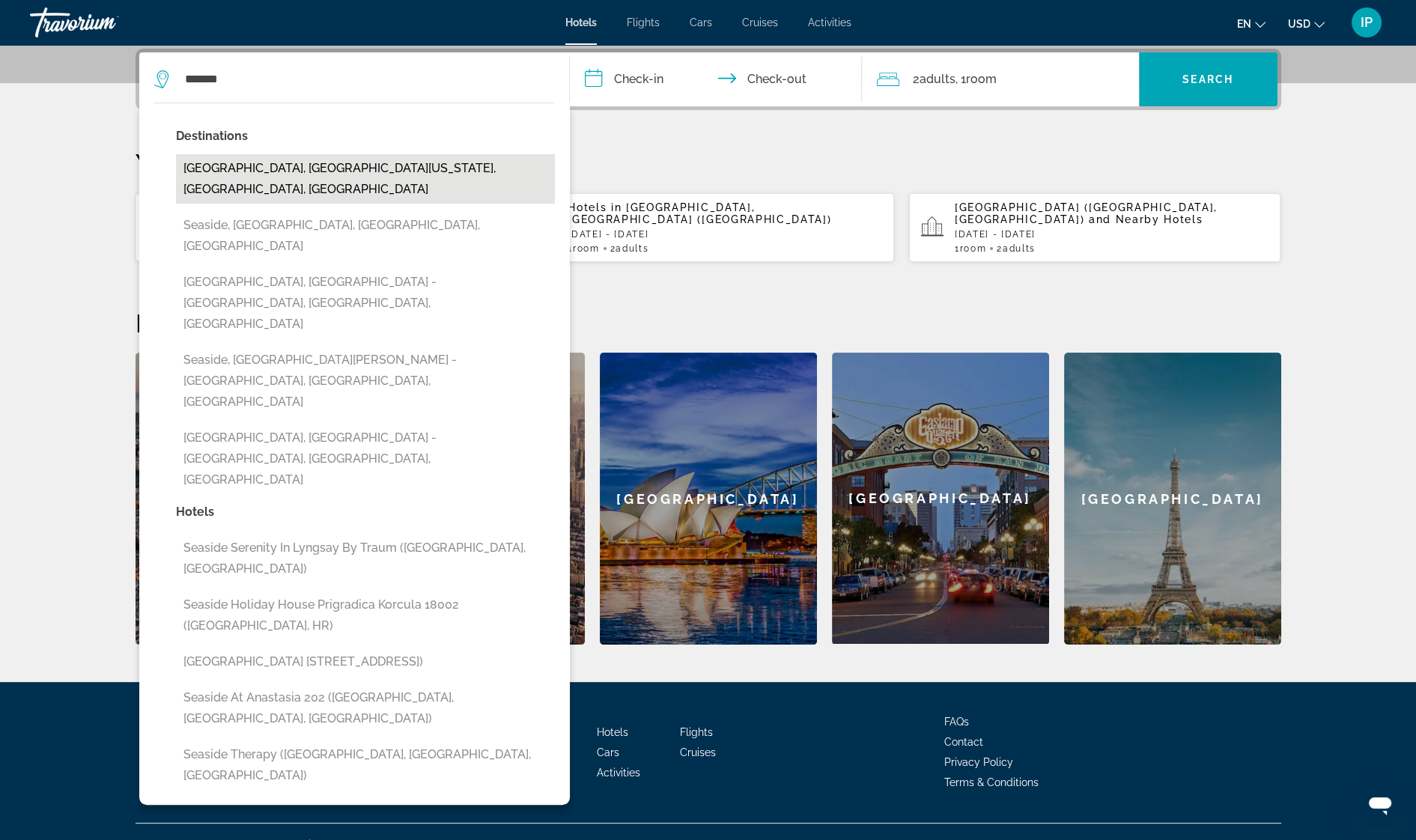
click at [341, 162] on button "Seaside, North Oregon Coast, OR, United States" at bounding box center [365, 180] width 379 height 50
type input "**********"
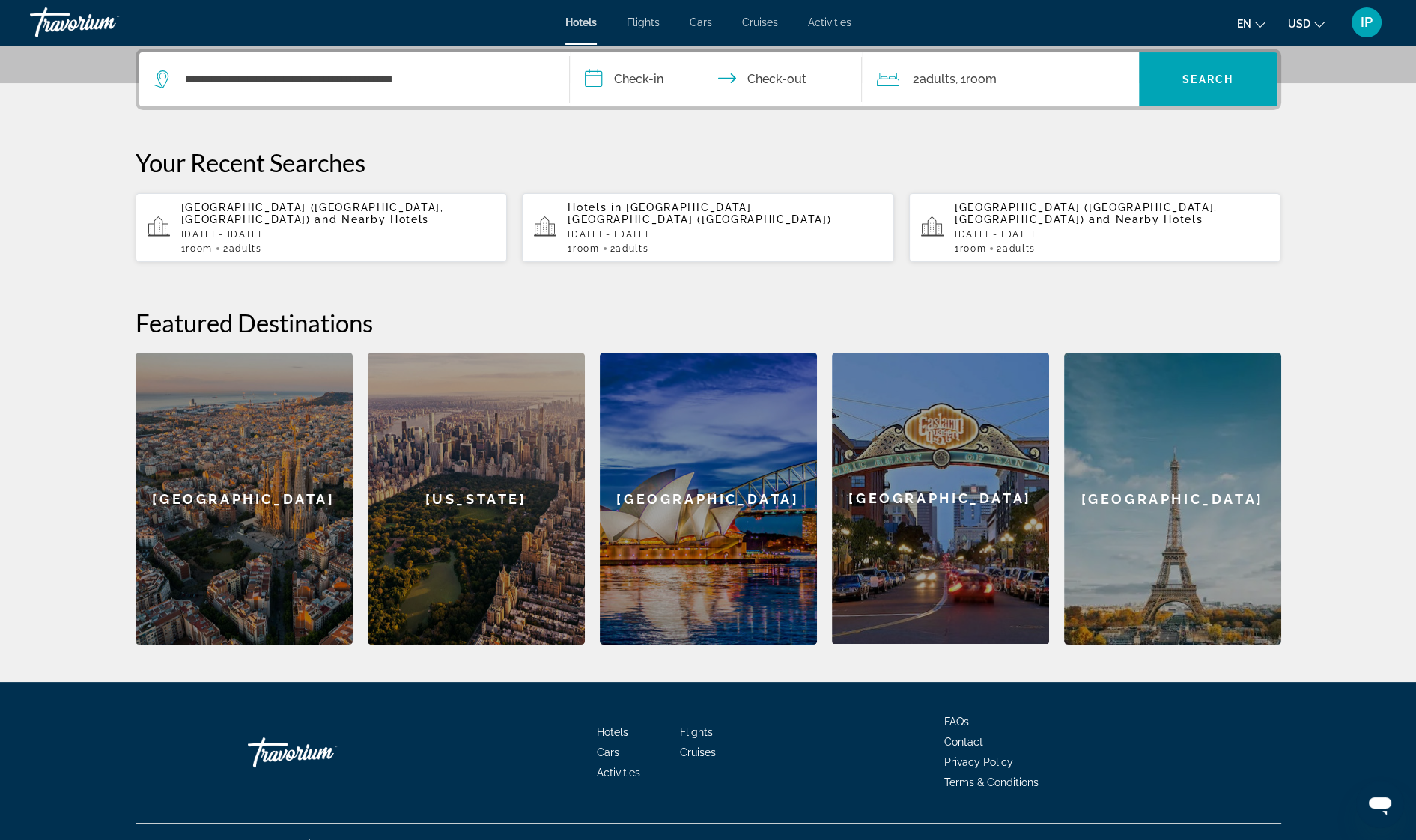
click at [637, 84] on input "**********" at bounding box center [718, 82] width 298 height 58
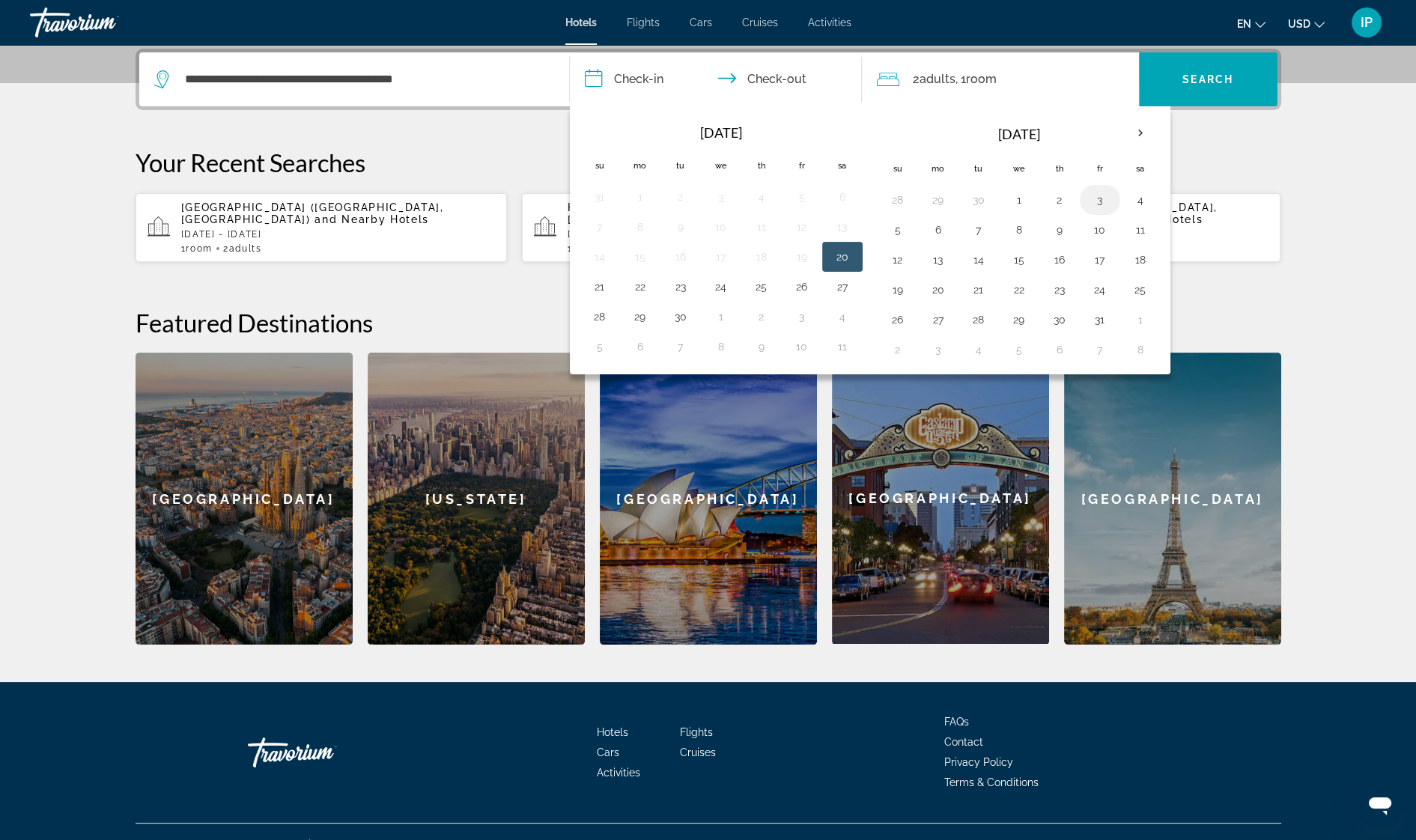
click at [1096, 197] on button "3" at bounding box center [1100, 199] width 24 height 21
click at [894, 225] on button "5" at bounding box center [898, 229] width 24 height 21
type input "**********"
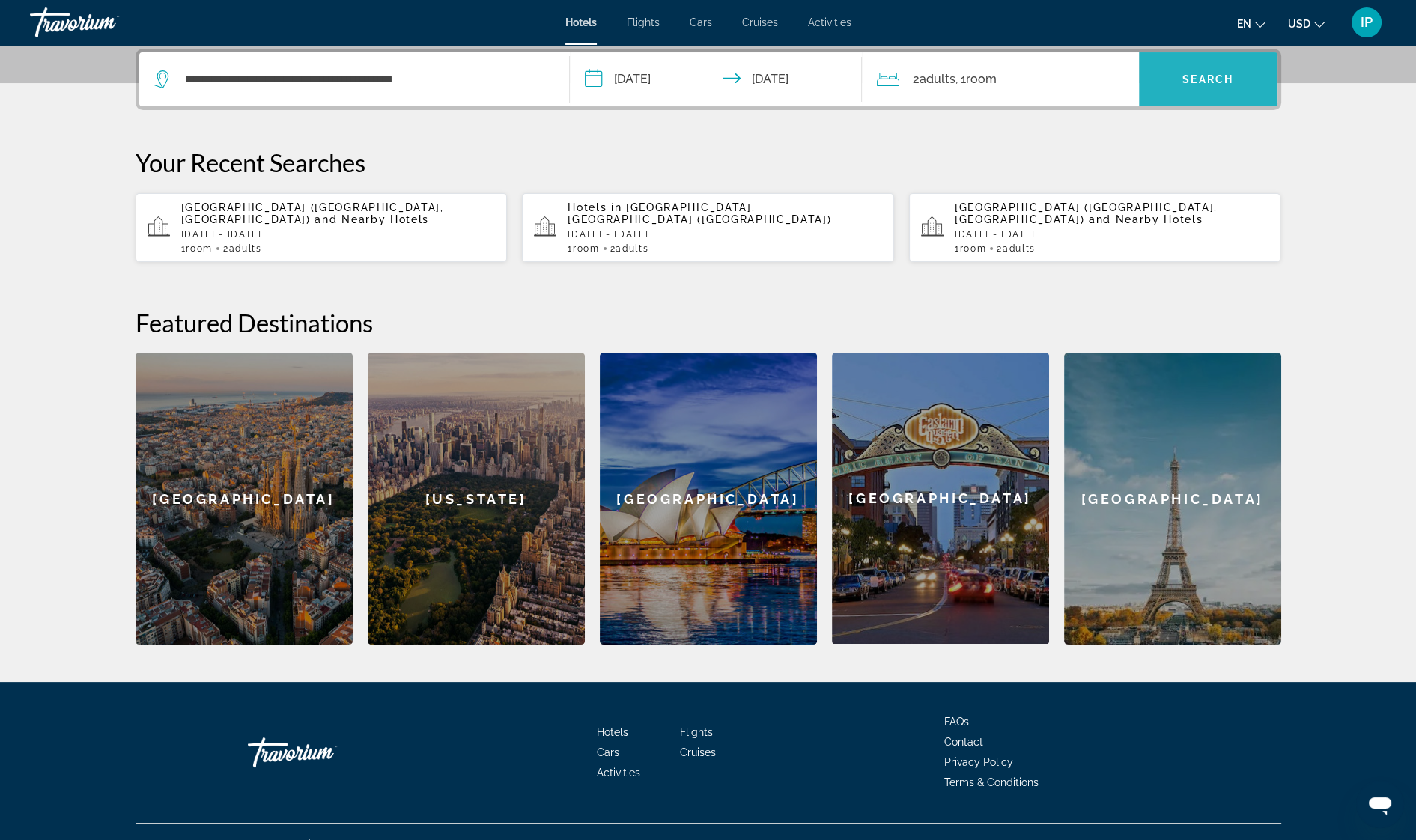
click at [1246, 82] on span "Search widget" at bounding box center [1208, 79] width 138 height 36
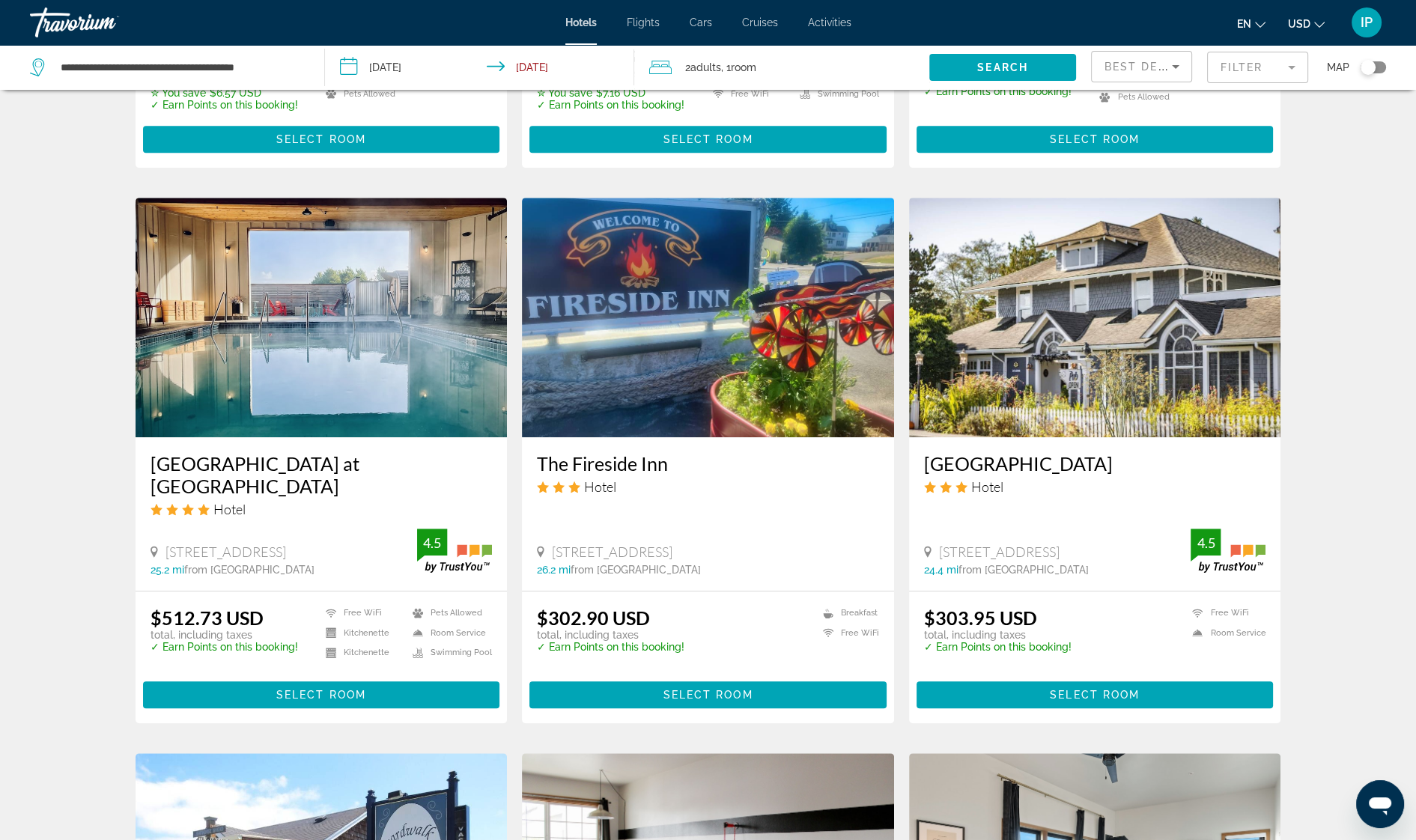
scroll to position [1078, 0]
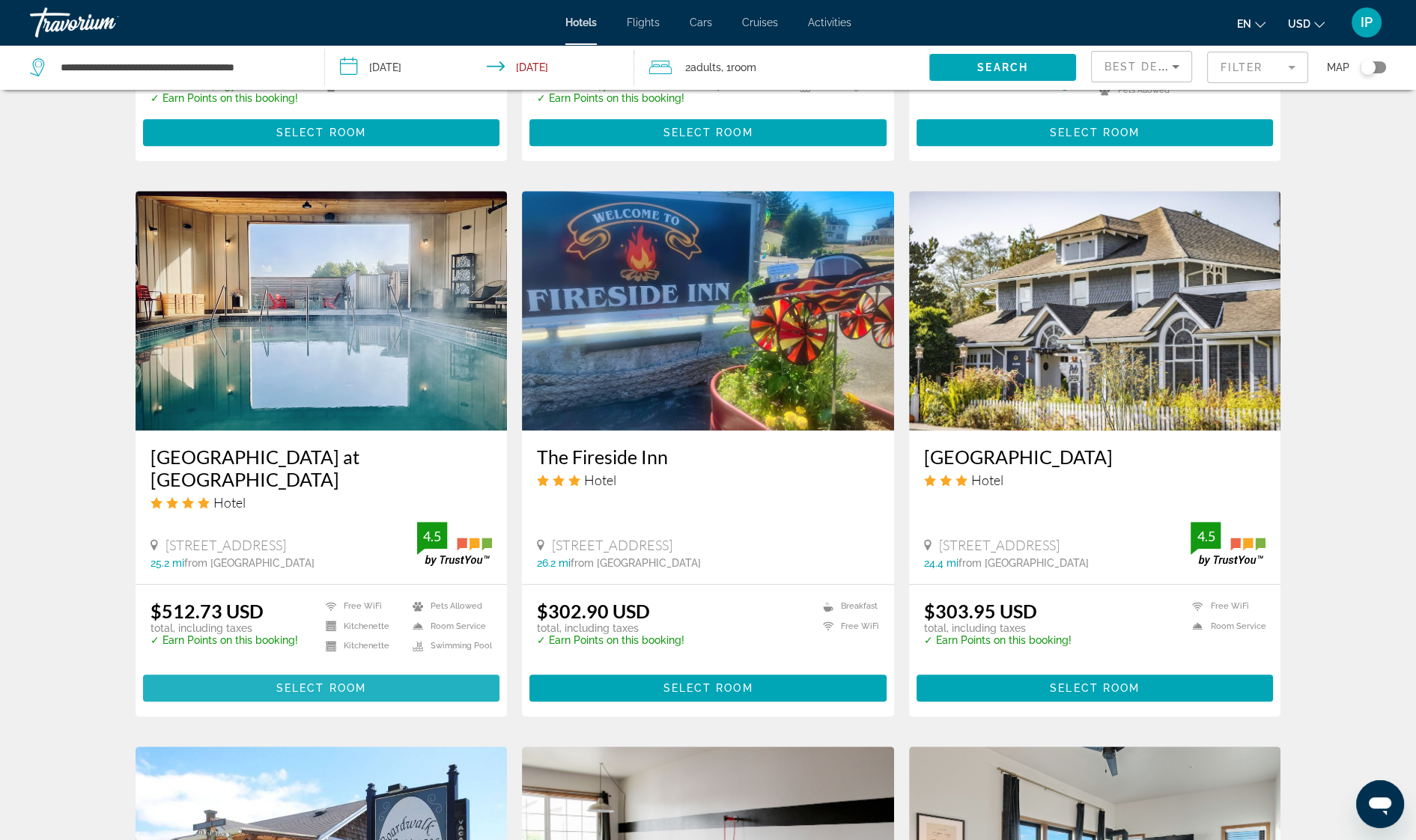
click at [346, 682] on span "Select Room" at bounding box center [321, 688] width 90 height 12
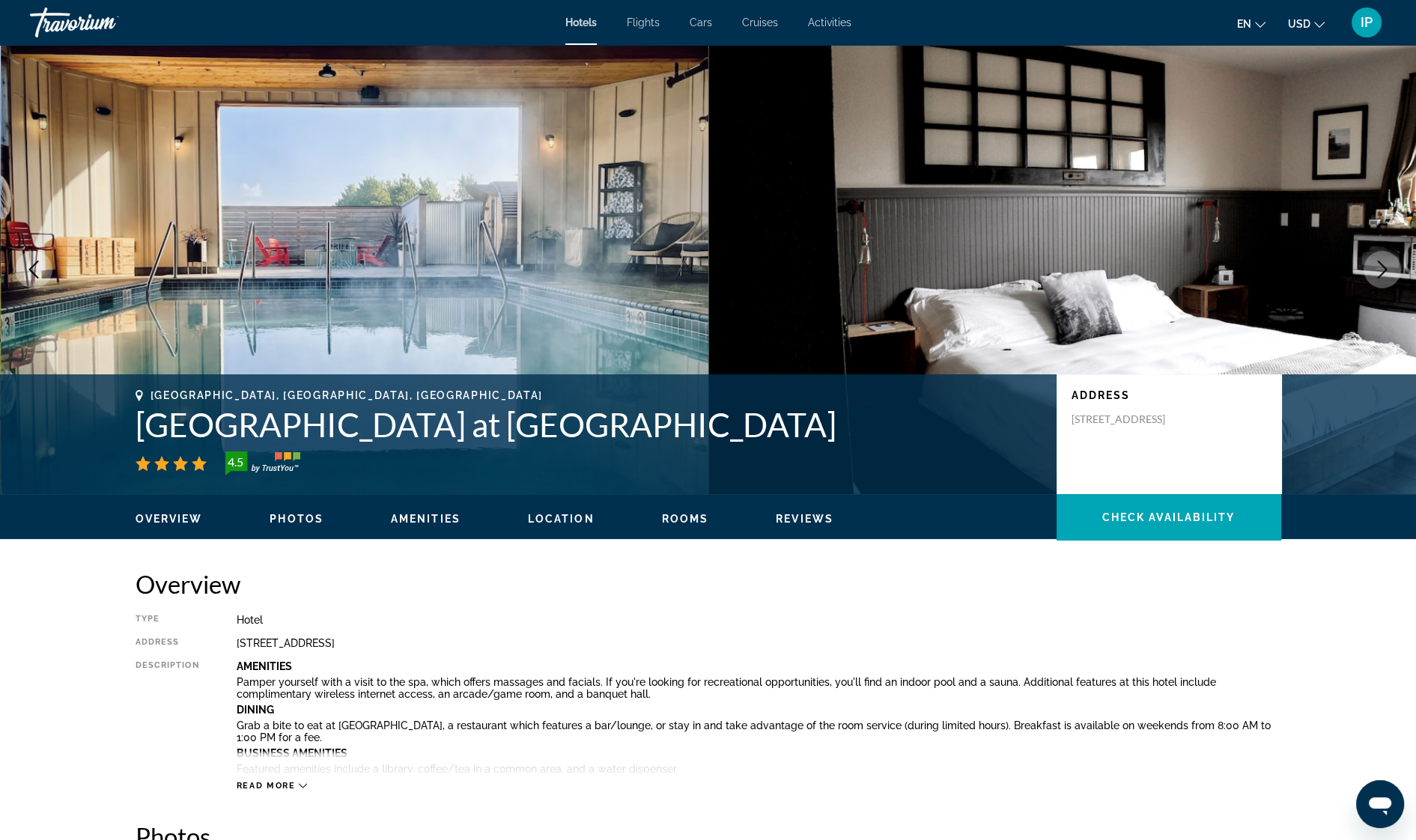
click at [1389, 273] on icon "Next image" at bounding box center [1382, 269] width 18 height 18
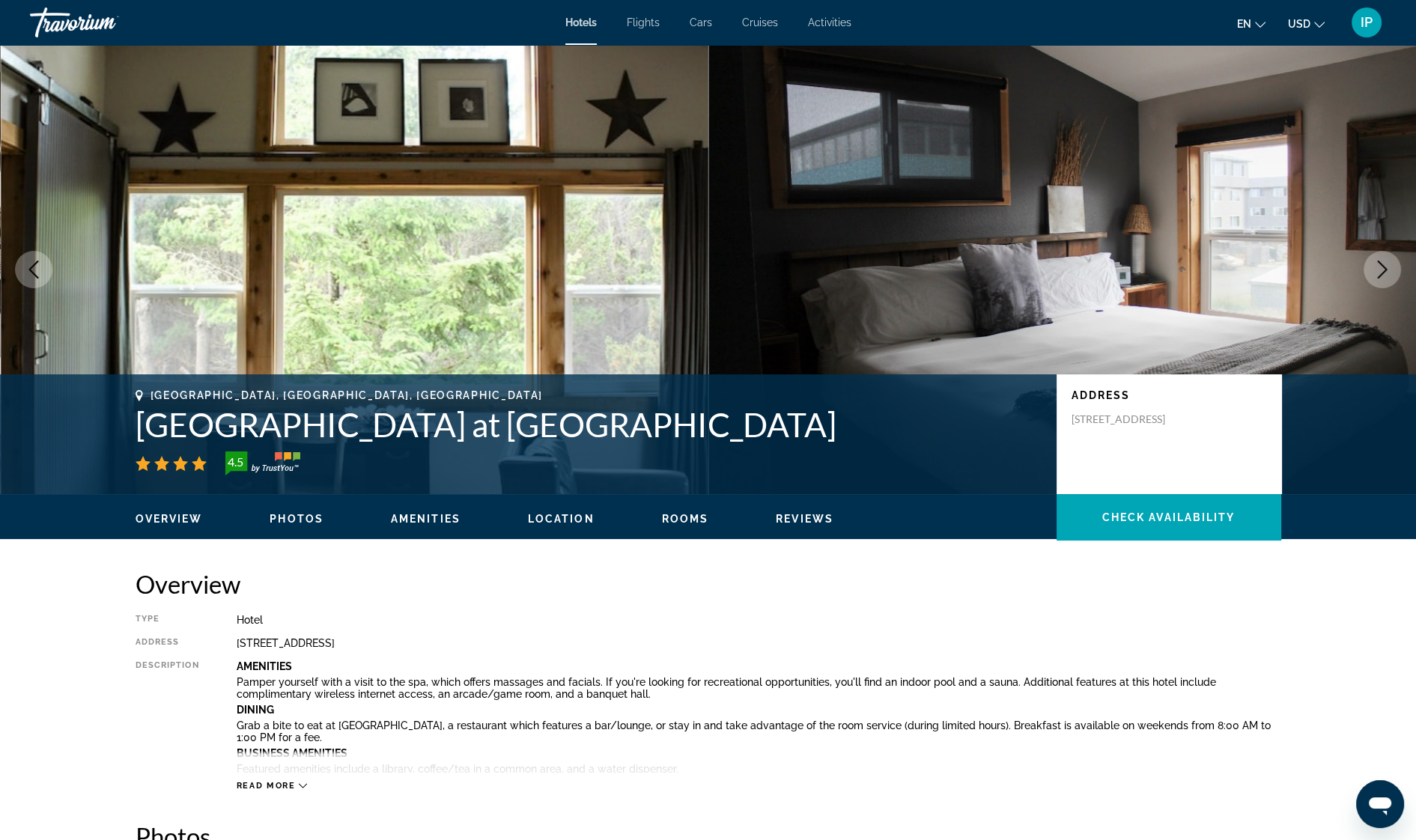
click at [1382, 271] on icon "Next image" at bounding box center [1382, 269] width 18 height 18
